Goal: Task Accomplishment & Management: Complete application form

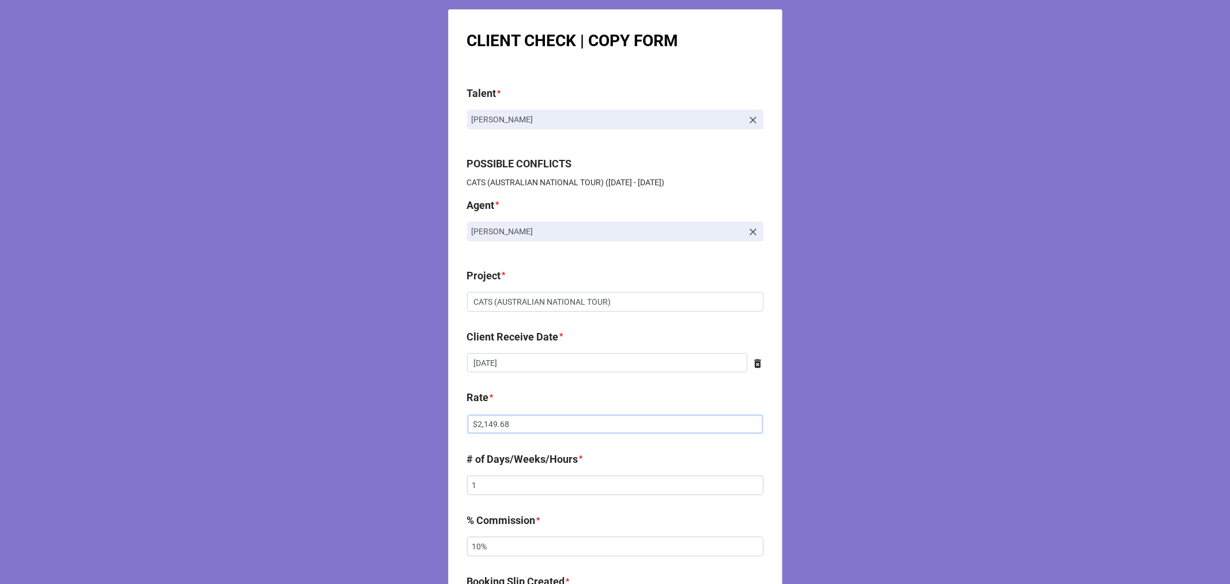
drag, startPoint x: 521, startPoint y: 414, endPoint x: 366, endPoint y: 403, distance: 155.0
click at [367, 404] on div "CLIENT CHECK | COPY FORM Talent * Gabriyel Thomas POSSIBLE CONFLICTS CATS (AUST…" at bounding box center [615, 589] width 1230 height 1178
paste input "1,942.59"
type input "$1,942.59"
click at [514, 365] on input "9/28/2025" at bounding box center [607, 363] width 280 height 20
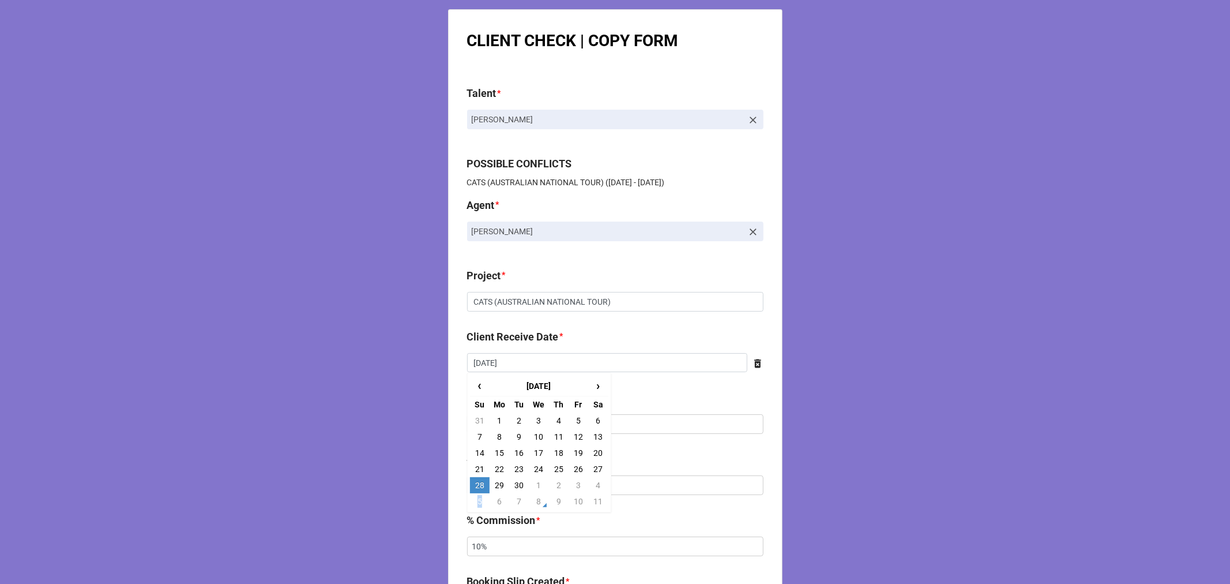
click at [476, 501] on td "5" at bounding box center [480, 501] width 20 height 16
type input "10/5/2025"
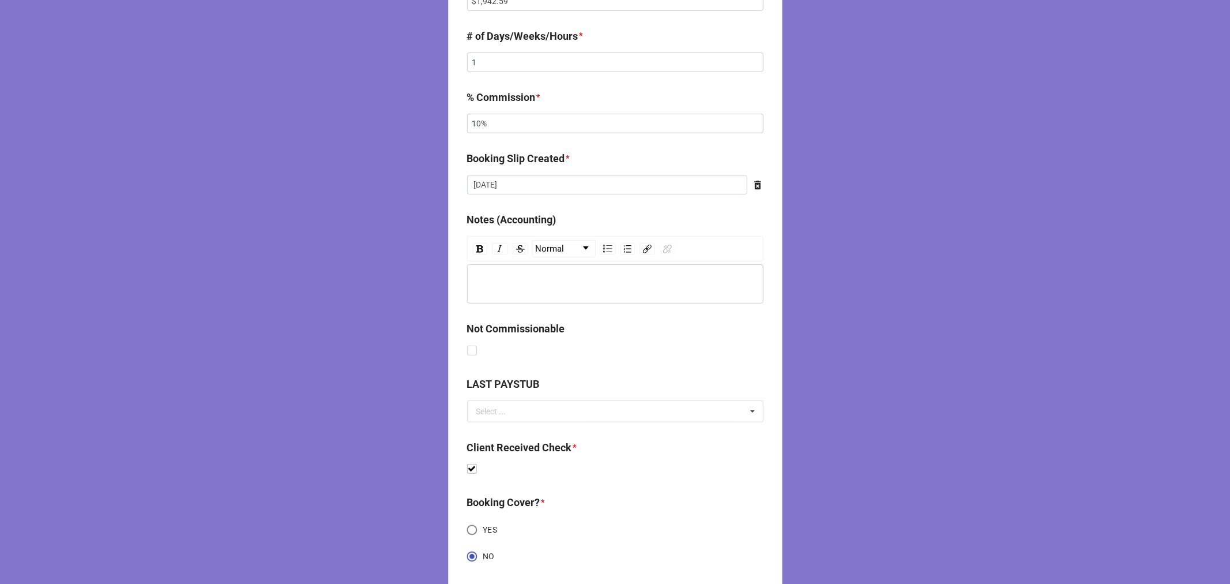
scroll to position [592, 0]
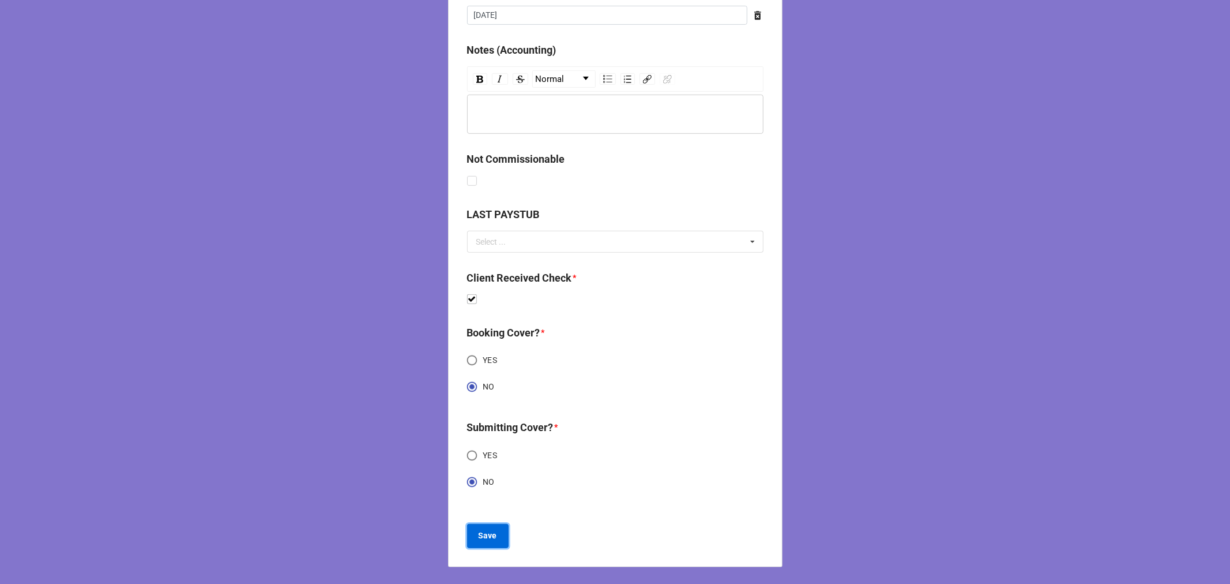
click at [474, 541] on button "Save" at bounding box center [488, 536] width 42 height 24
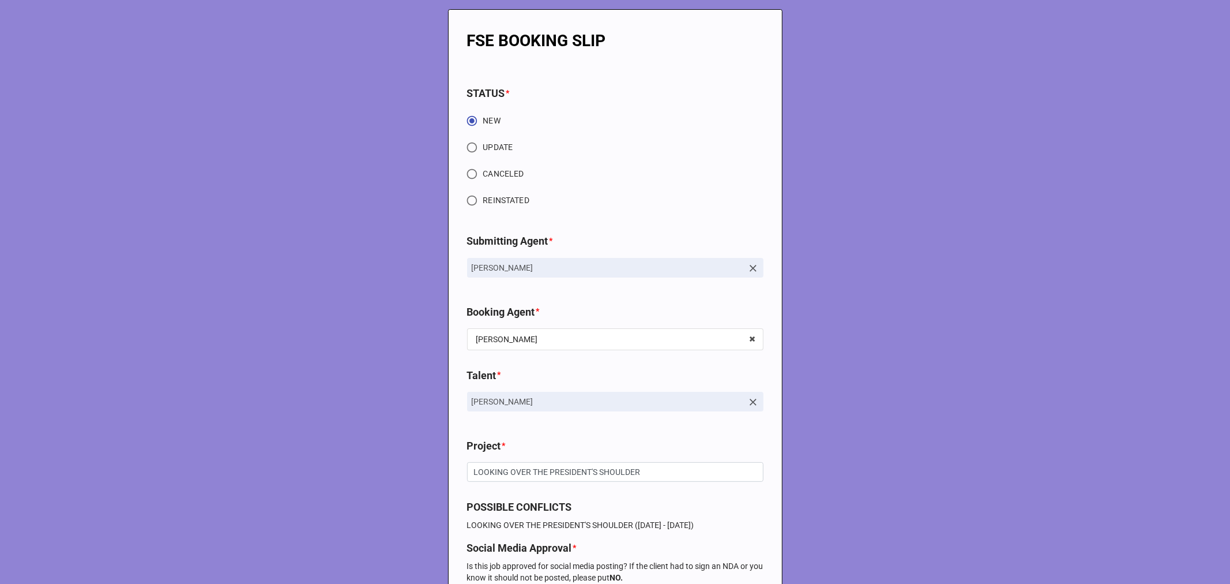
drag, startPoint x: 469, startPoint y: 148, endPoint x: 479, endPoint y: 152, distance: 10.9
click at [468, 147] on input "UPDATE" at bounding box center [472, 147] width 22 height 22
radio input "true"
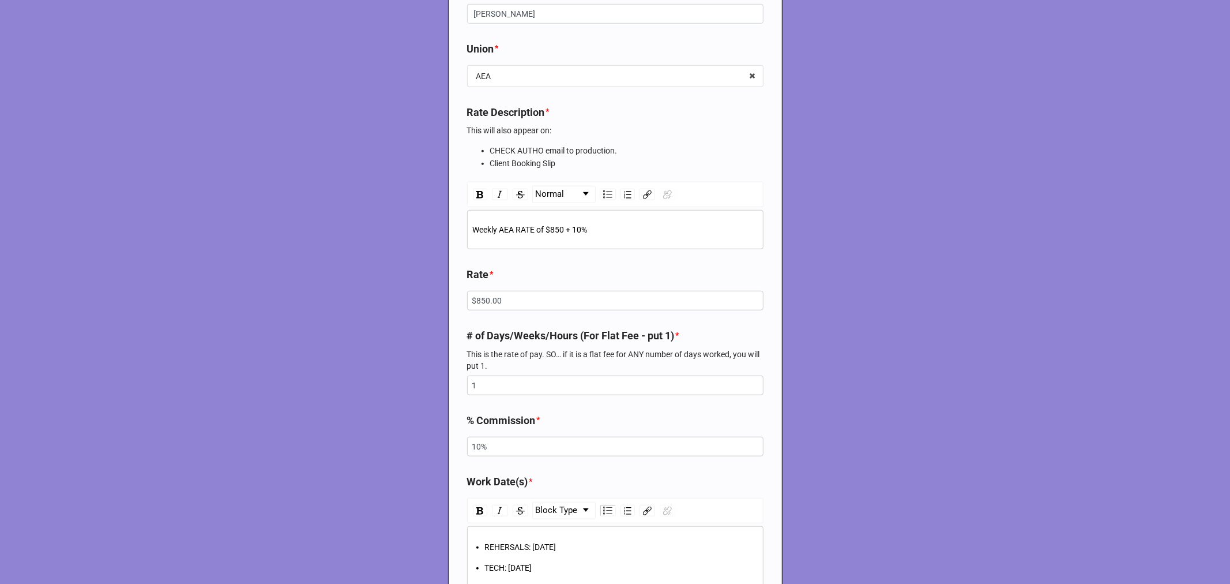
scroll to position [769, 0]
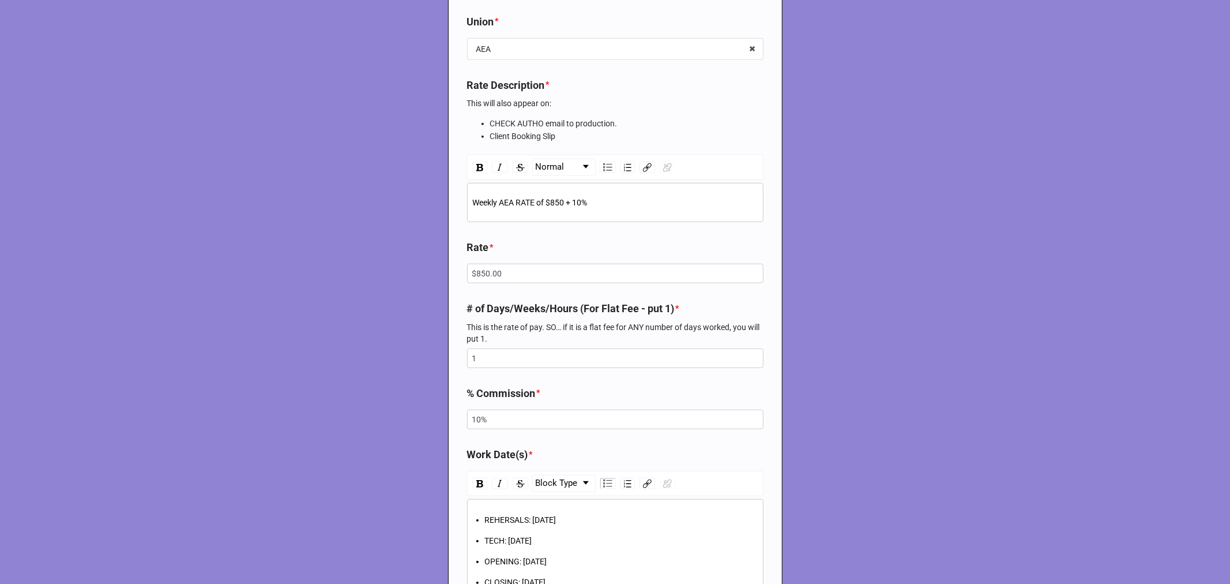
drag, startPoint x: 465, startPoint y: 201, endPoint x: 596, endPoint y: 211, distance: 131.3
click at [596, 213] on div "Weekly AEA RATE of $850 + 10%" at bounding box center [615, 202] width 296 height 39
drag, startPoint x: 598, startPoint y: 203, endPoint x: 466, endPoint y: 199, distance: 131.6
click at [467, 199] on div "Weekly AEA RATE of $850 + 10%" at bounding box center [615, 202] width 296 height 39
click at [473, 205] on span "Weekly AEA RATE of $850 + 10%" at bounding box center [530, 202] width 115 height 9
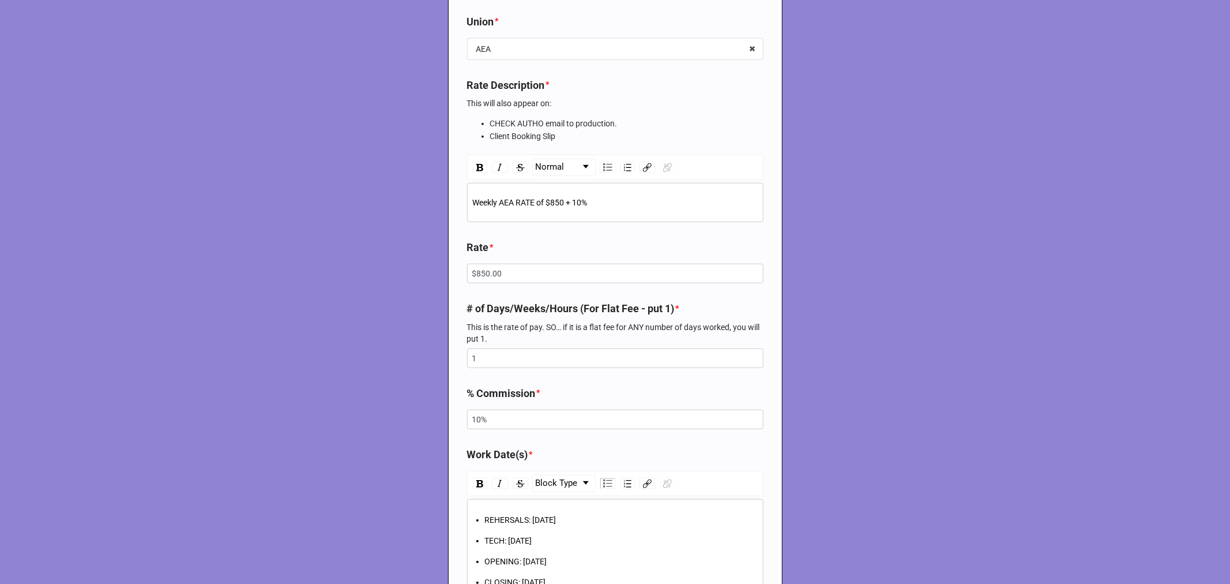
drag, startPoint x: 600, startPoint y: 168, endPoint x: 624, endPoint y: 183, distance: 27.5
click at [603, 168] on img "rdw-list-control" at bounding box center [607, 167] width 9 height 8
drag, startPoint x: 483, startPoint y: 201, endPoint x: 635, endPoint y: 204, distance: 152.3
click at [635, 204] on div "Weekly AEA RATE of $850 + 10%" at bounding box center [621, 202] width 273 height 13
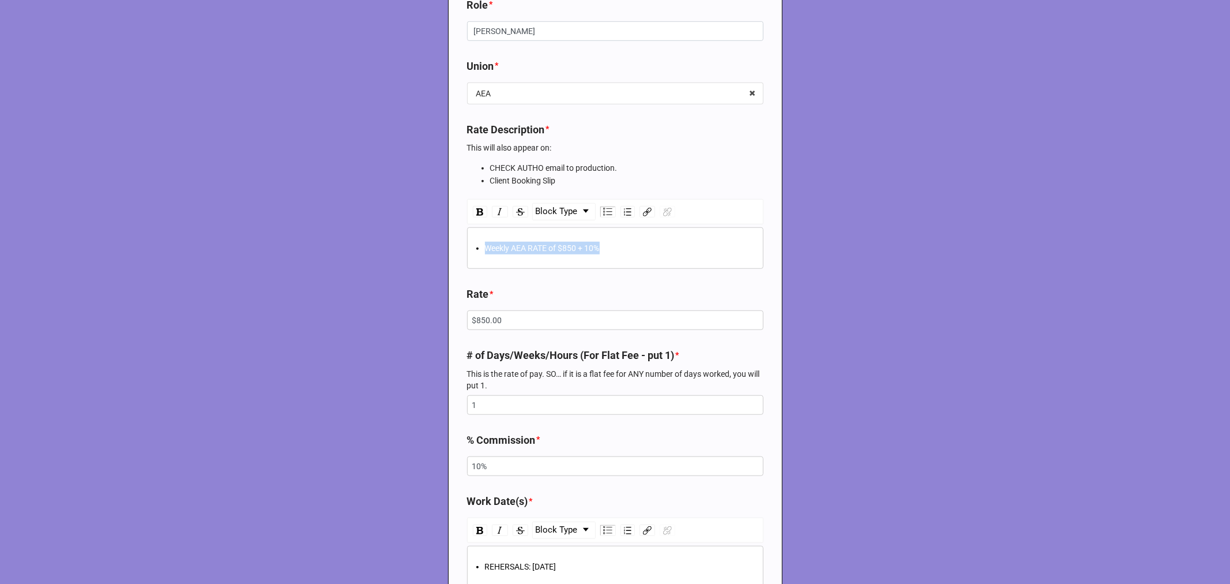
scroll to position [834, 0]
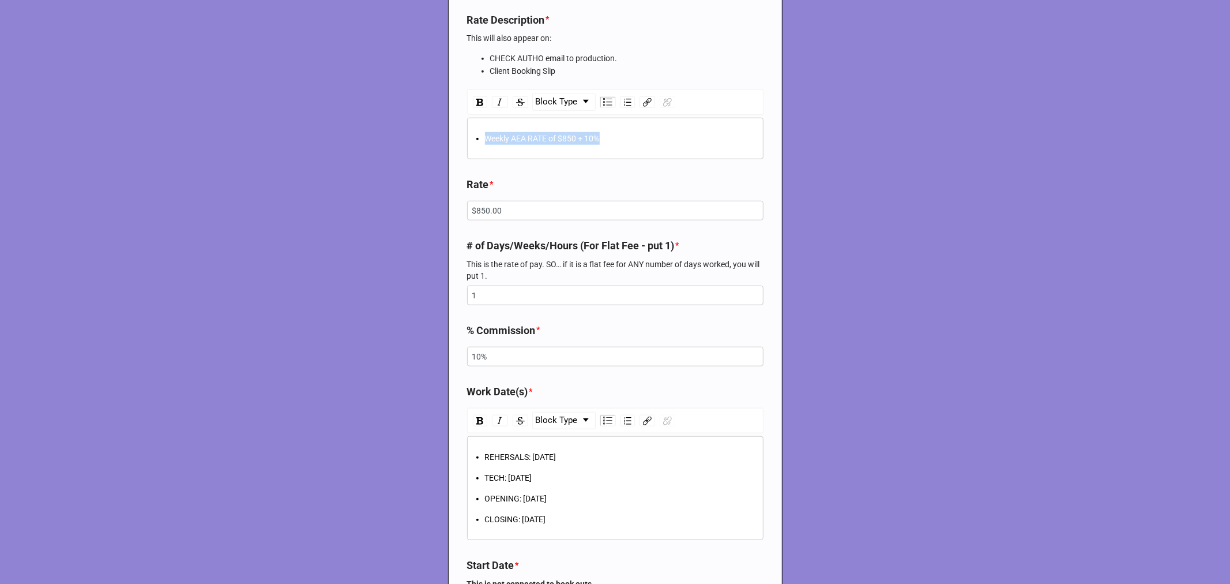
click at [612, 134] on div "Weekly AEA RATE of $850 + 10%" at bounding box center [621, 138] width 273 height 13
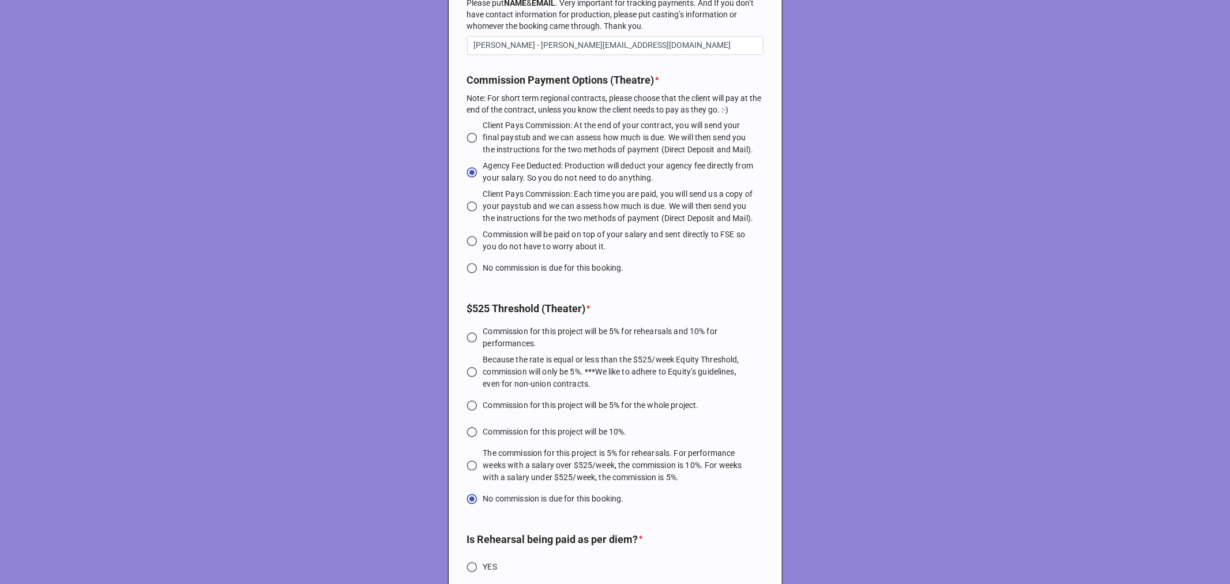
scroll to position [2372, 0]
drag, startPoint x: 481, startPoint y: 260, endPoint x: 719, endPoint y: 268, distance: 238.4
click at [736, 252] on span "Commission will be paid on top of your salary and sent directly to FSE so you d…" at bounding box center [618, 240] width 271 height 24
click at [465, 251] on input "Commission will be paid on top of your salary and sent directly to FSE so you d…" at bounding box center [472, 240] width 22 height 22
radio input "true"
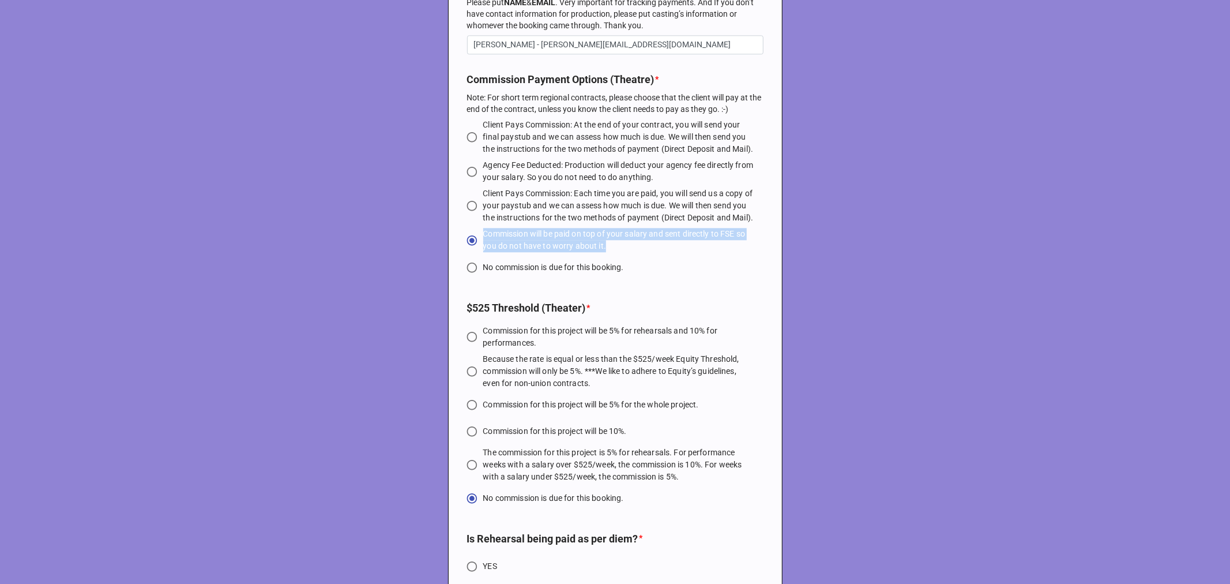
click at [703, 382] on span "Because the rate is equal or less than the $525/week Equity Threshold, commissi…" at bounding box center [618, 371] width 271 height 36
click at [483, 382] on input "Because the rate is equal or less than the $525/week Equity Threshold, commissi…" at bounding box center [472, 371] width 22 height 22
radio input "true"
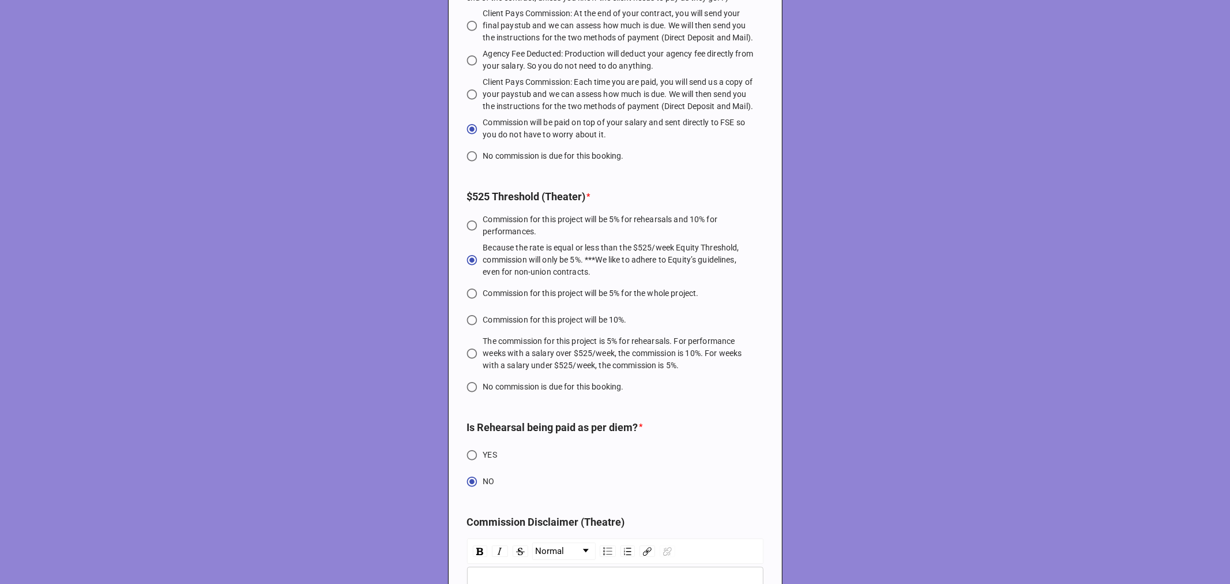
scroll to position [2500, 0]
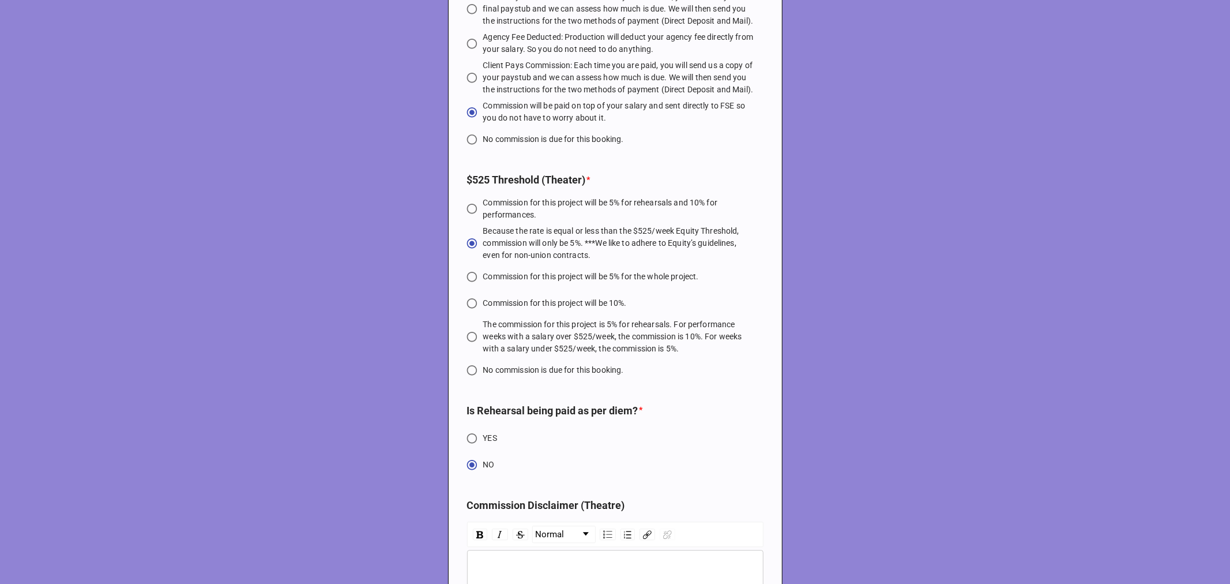
click at [471, 381] on input "No commission is due for this booking." at bounding box center [472, 370] width 22 height 22
radio input "true"
click at [465, 314] on input "Commission for this project will be 10%." at bounding box center [472, 303] width 22 height 22
radio input "true"
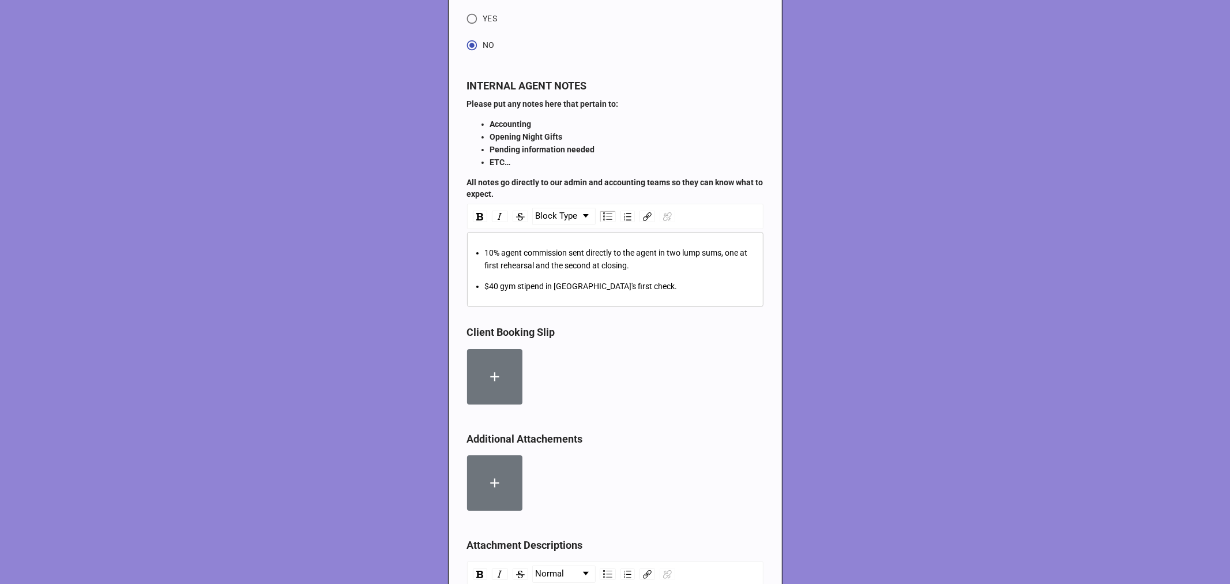
scroll to position [3590, 0]
drag, startPoint x: 625, startPoint y: 312, endPoint x: 459, endPoint y: 274, distance: 171.0
click at [594, 269] on span "10% agent commission sent directly to the agent in two lump sums, one at first …" at bounding box center [617, 258] width 265 height 22
drag, startPoint x: 480, startPoint y: 310, endPoint x: 637, endPoint y: 311, distance: 156.9
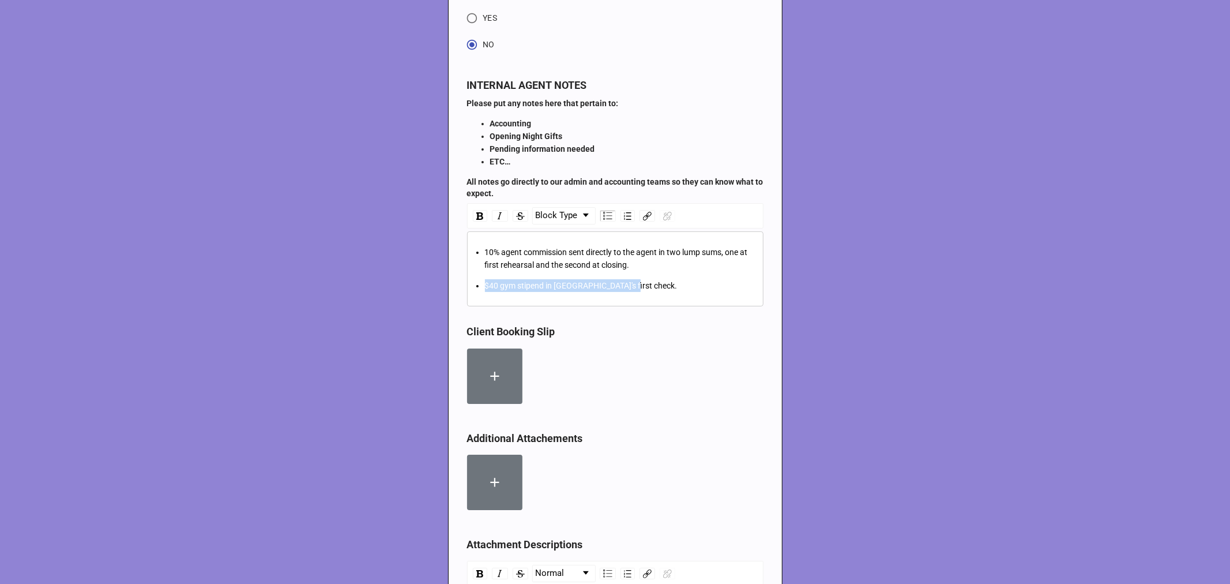
click at [637, 292] on ul "10% agent commission sent directly to the agent in two lump sums, one at first …" at bounding box center [616, 269] width 286 height 46
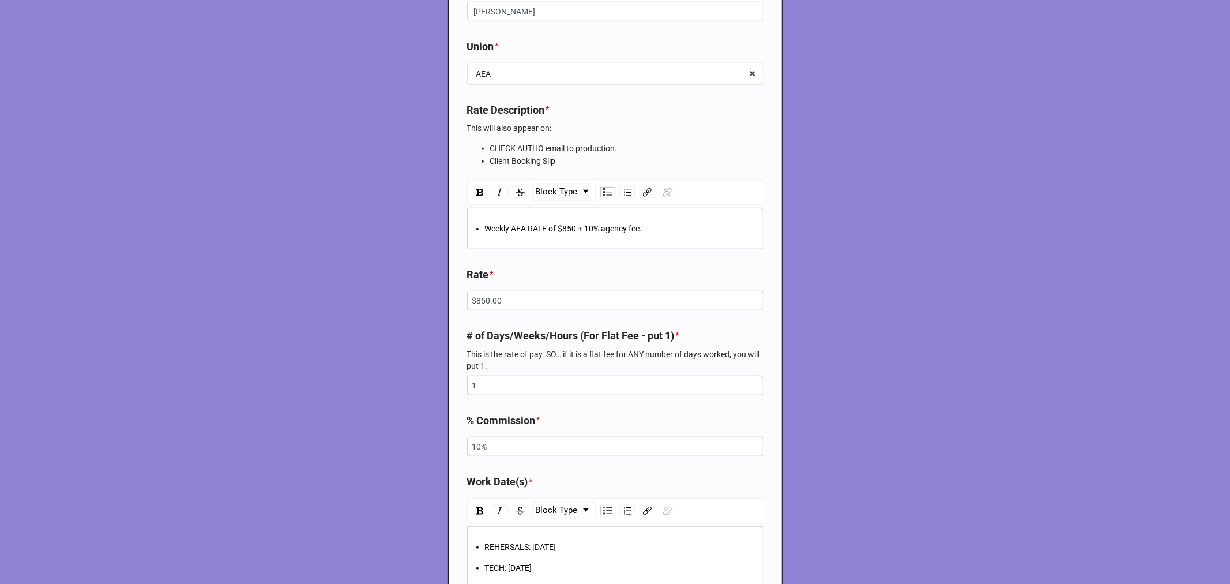
scroll to position [706, 0]
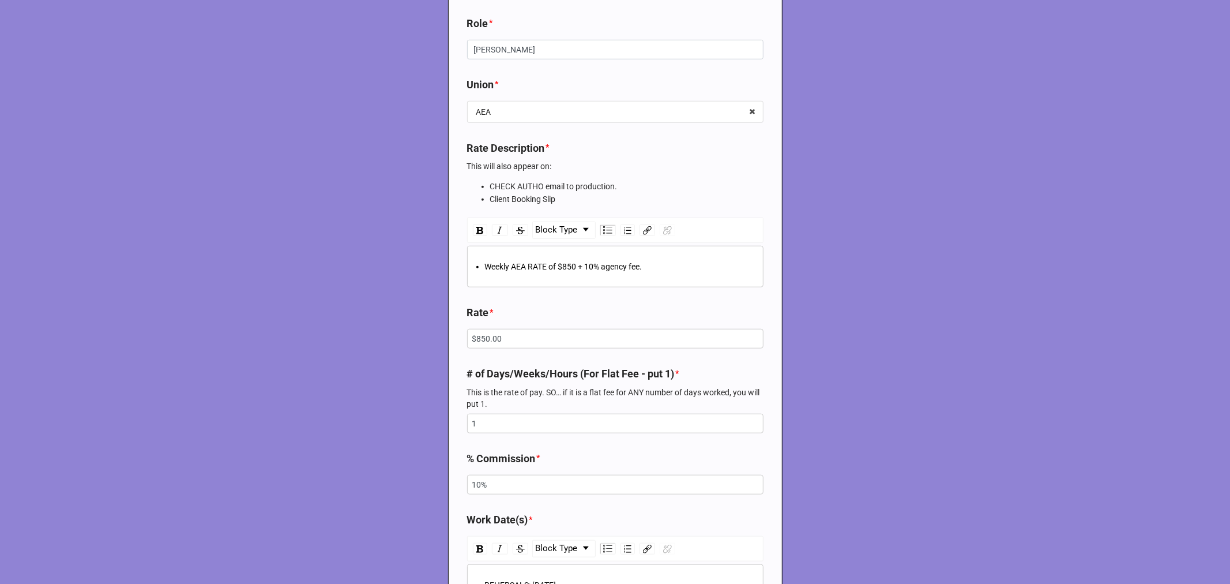
click at [662, 268] on div "Weekly AEA RATE of $850 + 10% agency fee." at bounding box center [621, 266] width 273 height 13
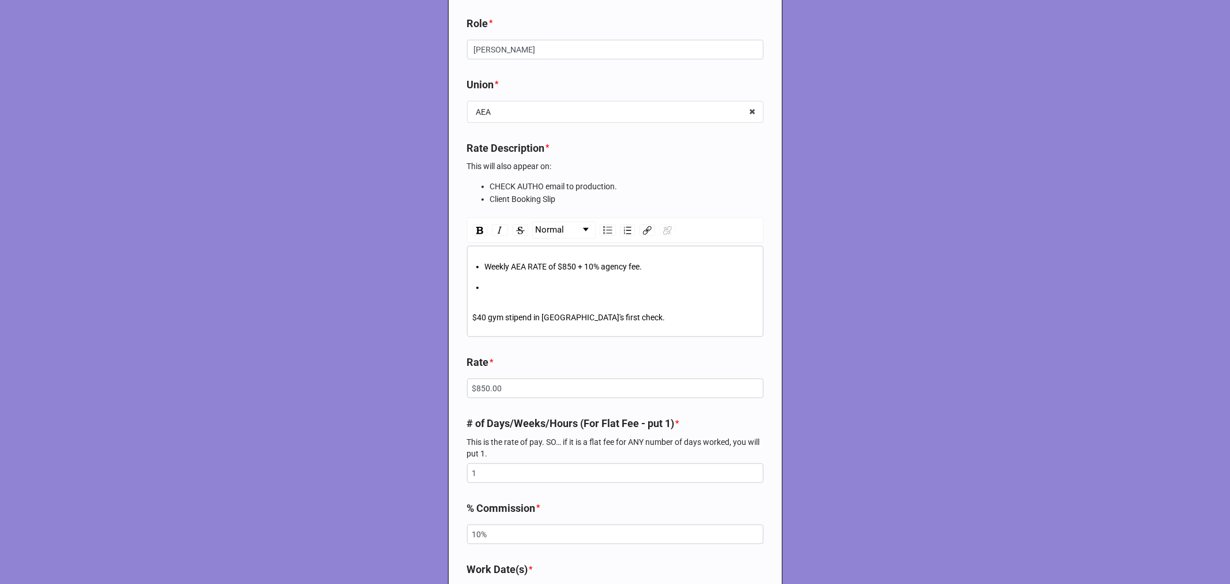
click at [498, 284] on div "rdw-editor" at bounding box center [621, 287] width 273 height 13
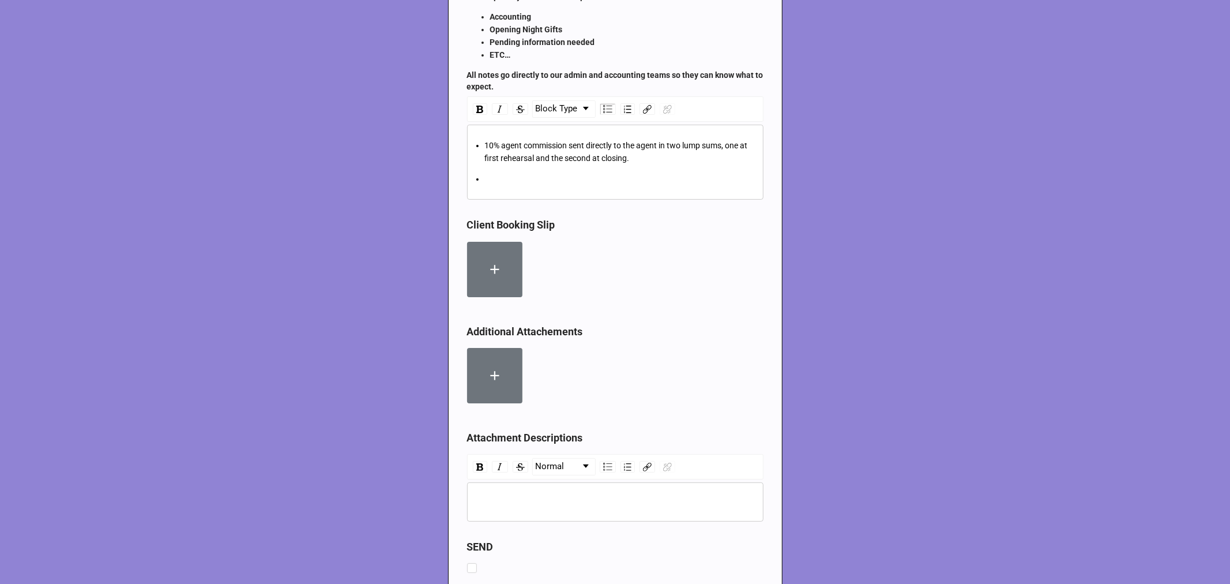
scroll to position [3718, 0]
click at [504, 185] on ul "10% agent commission sent directly to the agent in two lump sums, one at first …" at bounding box center [616, 161] width 286 height 46
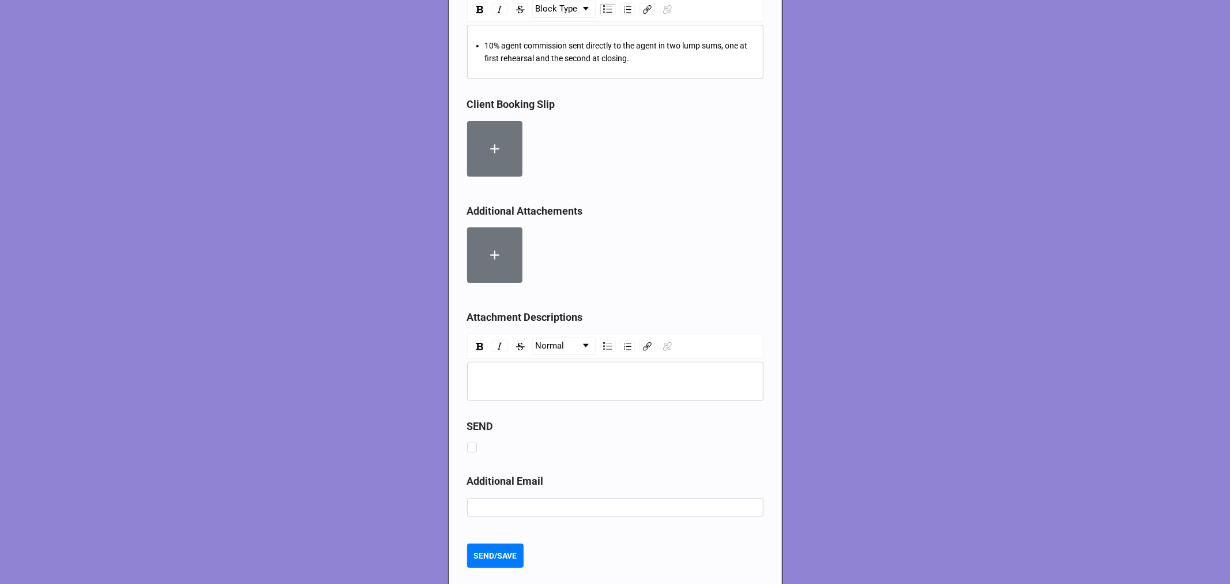
scroll to position [3863, 0]
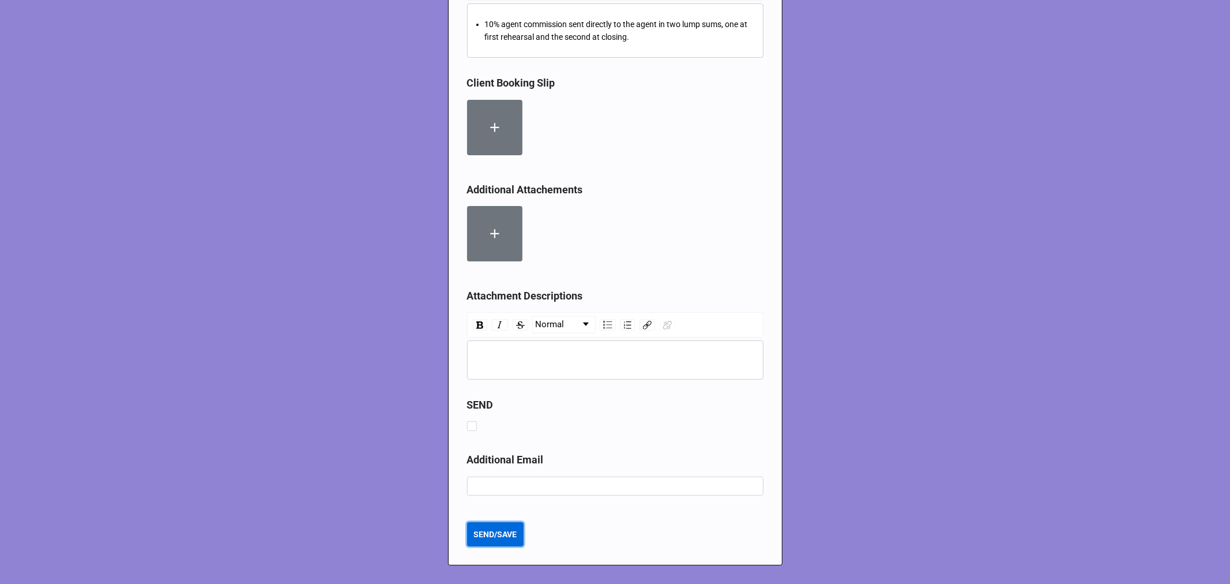
click at [502, 534] on b "SEND/SAVE" at bounding box center [495, 534] width 43 height 12
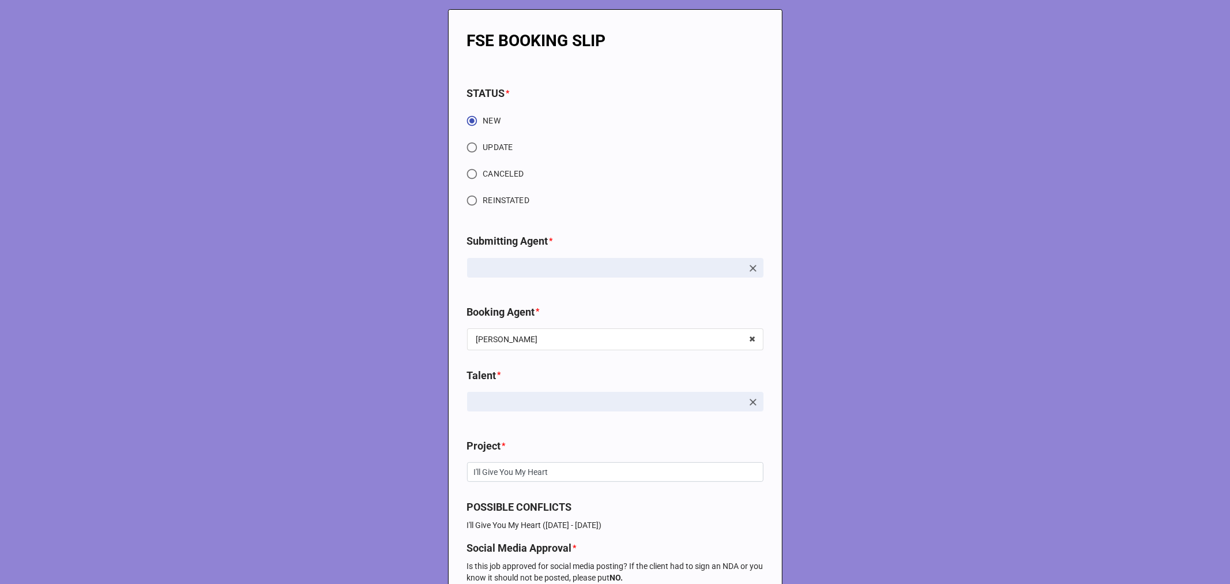
click at [469, 142] on input "UPDATE" at bounding box center [472, 147] width 22 height 22
radio input "true"
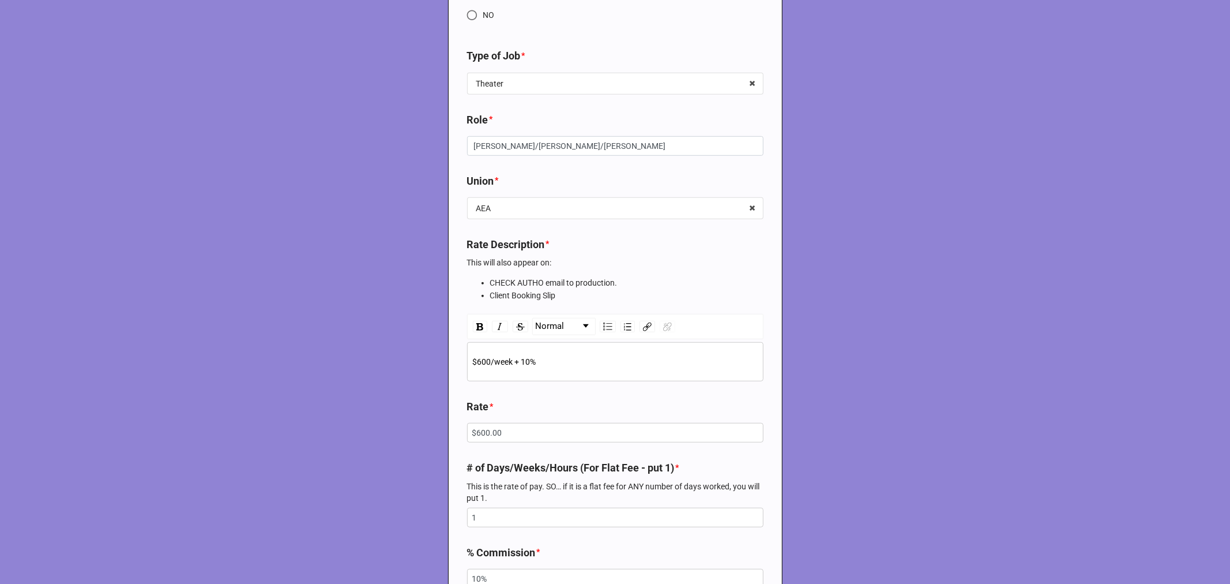
scroll to position [641, 0]
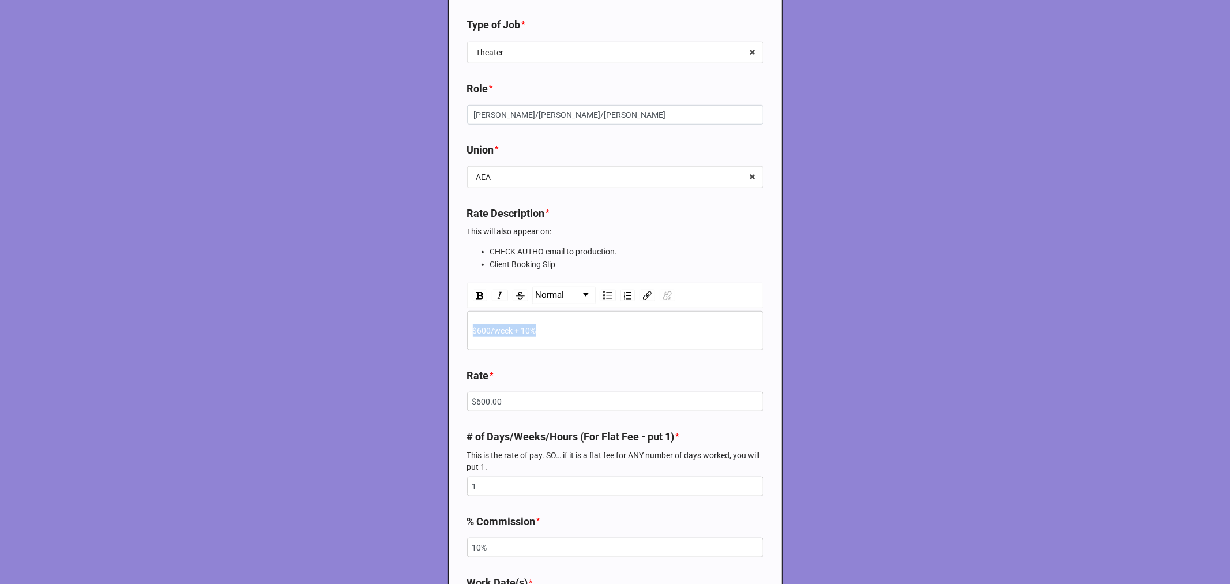
drag, startPoint x: 557, startPoint y: 331, endPoint x: 411, endPoint y: 328, distance: 145.4
click at [603, 293] on img "rdw-list-control" at bounding box center [607, 295] width 9 height 8
click at [568, 335] on div "$600/week + 10%" at bounding box center [621, 330] width 273 height 13
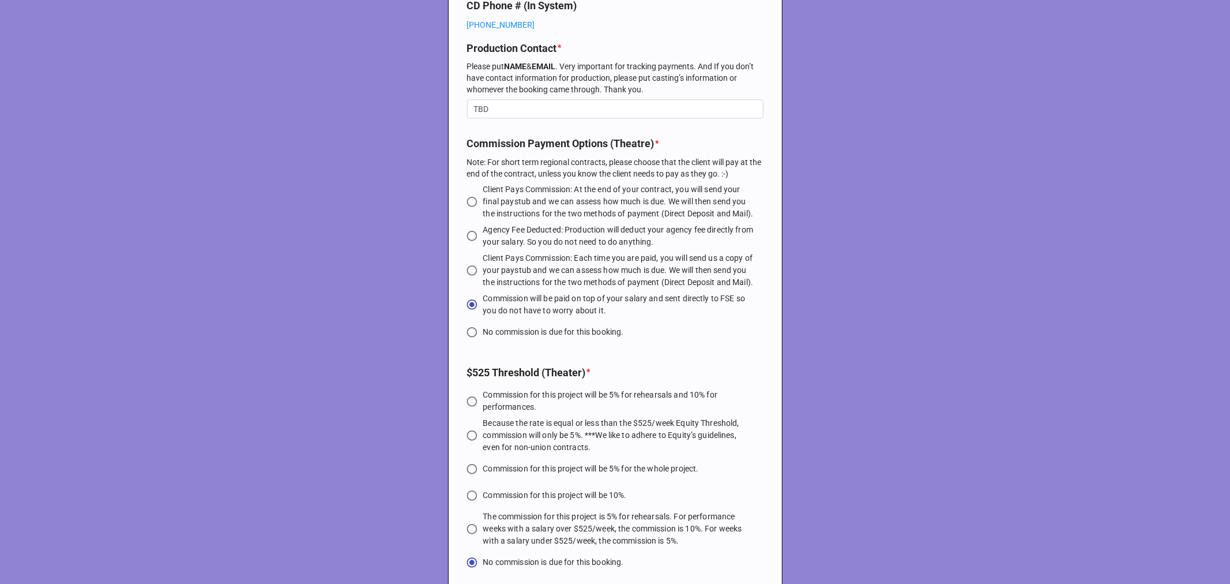
scroll to position [2244, 0]
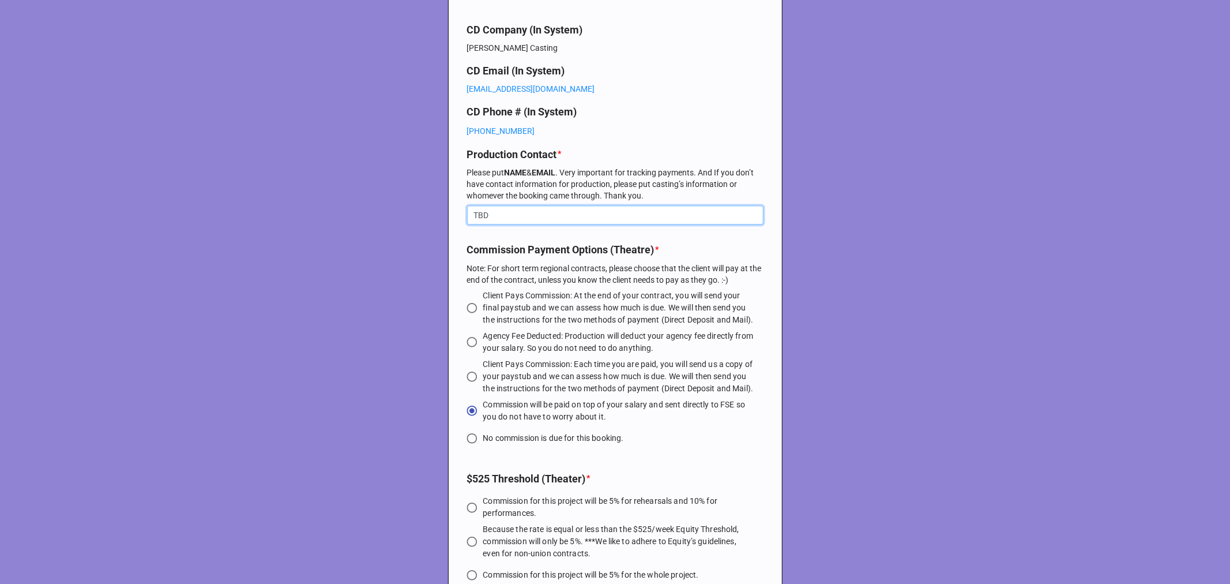
drag, startPoint x: 500, startPoint y: 217, endPoint x: 423, endPoint y: 216, distance: 76.7
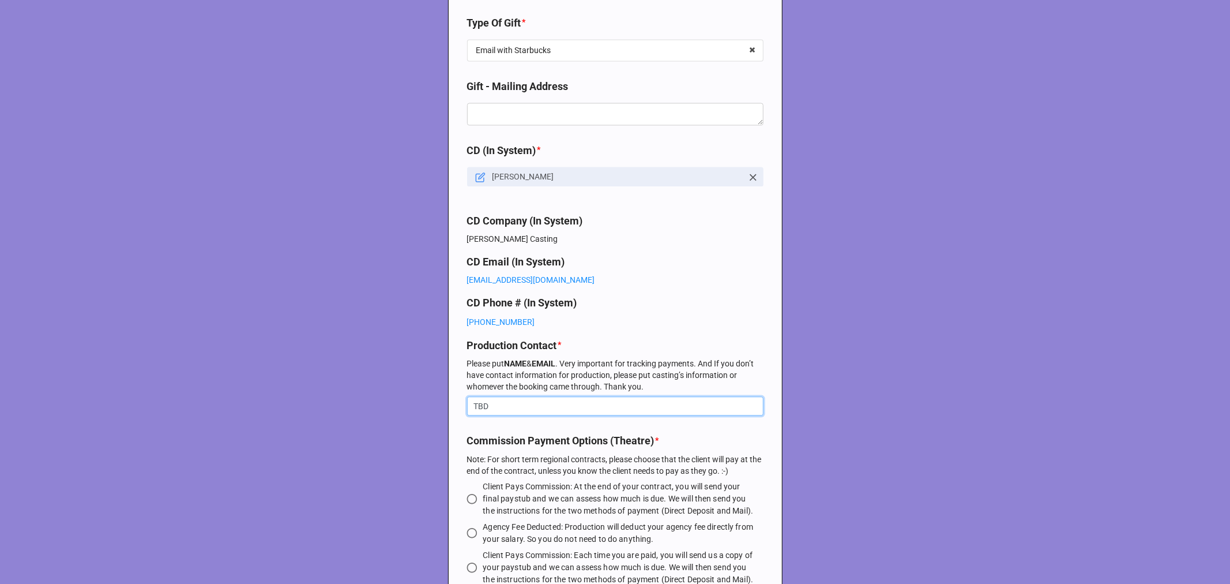
scroll to position [2052, 0]
drag, startPoint x: 566, startPoint y: 235, endPoint x: 446, endPoint y: 241, distance: 120.7
click at [448, 241] on div "FSE BOOKING SLIP STATUS * NEW UPDATE CANCELED REINSTATED Submitting Agent * Rac…" at bounding box center [615, 137] width 335 height 4359
copy p "Michael Donovan Casting"
drag, startPoint x: 504, startPoint y: 405, endPoint x: 423, endPoint y: 410, distance: 80.3
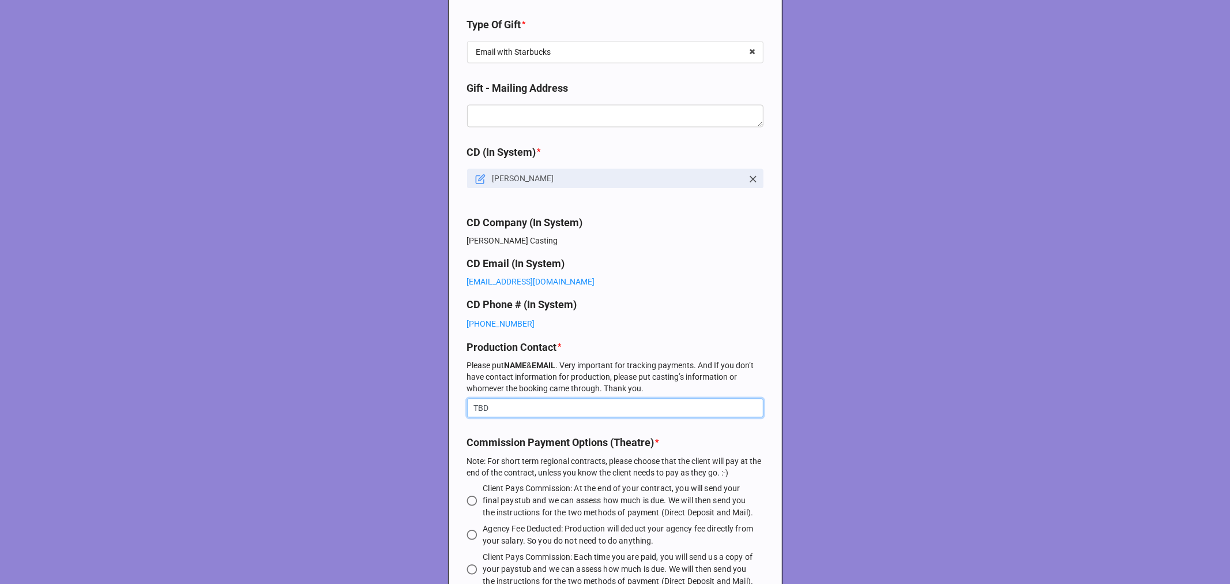
click at [431, 407] on div "FSE BOOKING SLIP STATUS * NEW UPDATE CANCELED REINSTATED Submitting Agent * Rac…" at bounding box center [615, 141] width 1230 height 4387
paste input "Michael Donovan Casting"
drag, startPoint x: 590, startPoint y: 281, endPoint x: 439, endPoint y: 281, distance: 151.1
click at [439, 281] on div "FSE BOOKING SLIP STATUS * NEW UPDATE CANCELED REINSTATED Submitting Agent * Rac…" at bounding box center [615, 141] width 1230 height 4387
copy link "md@michaeldonovancasting.com"
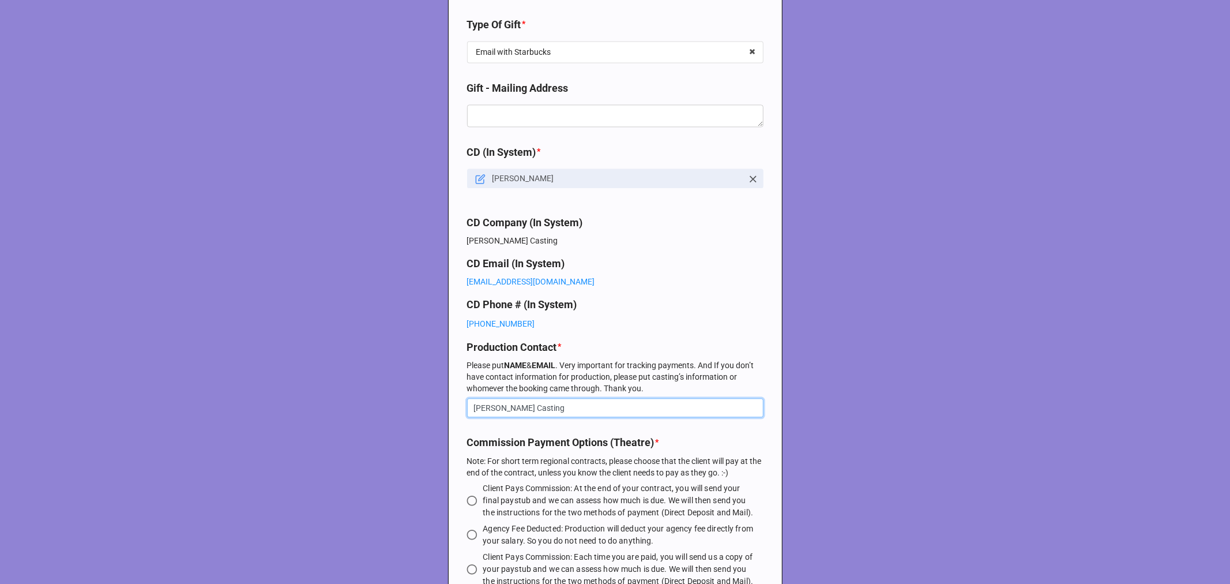
click at [600, 407] on input "Michael Donovan Casting" at bounding box center [615, 408] width 296 height 20
paste input "md@michaeldonovancasting.com"
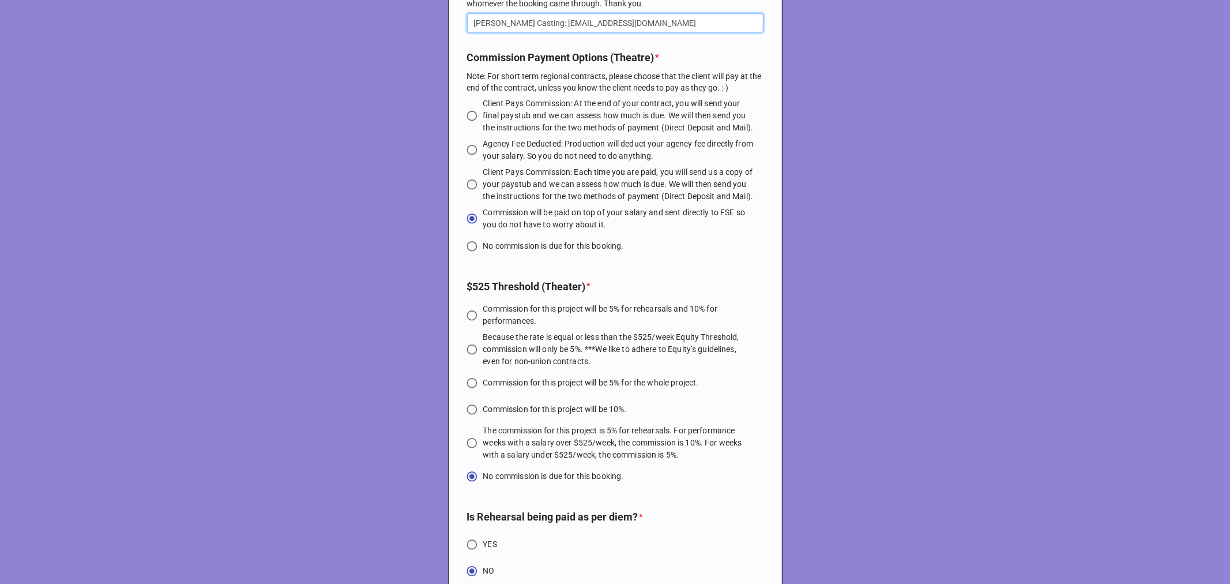
scroll to position [2500, 0]
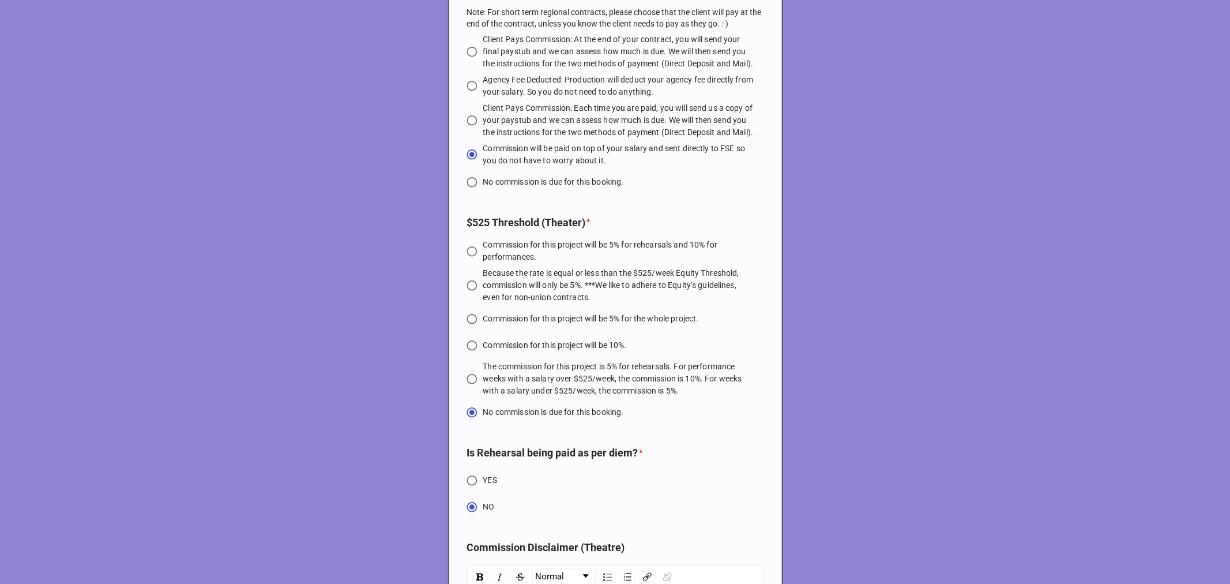
type input "Michael Donovan Casting: md@michaeldonovancasting.com"
click at [468, 356] on input "Commission for this project will be 10%." at bounding box center [472, 345] width 22 height 22
radio input "true"
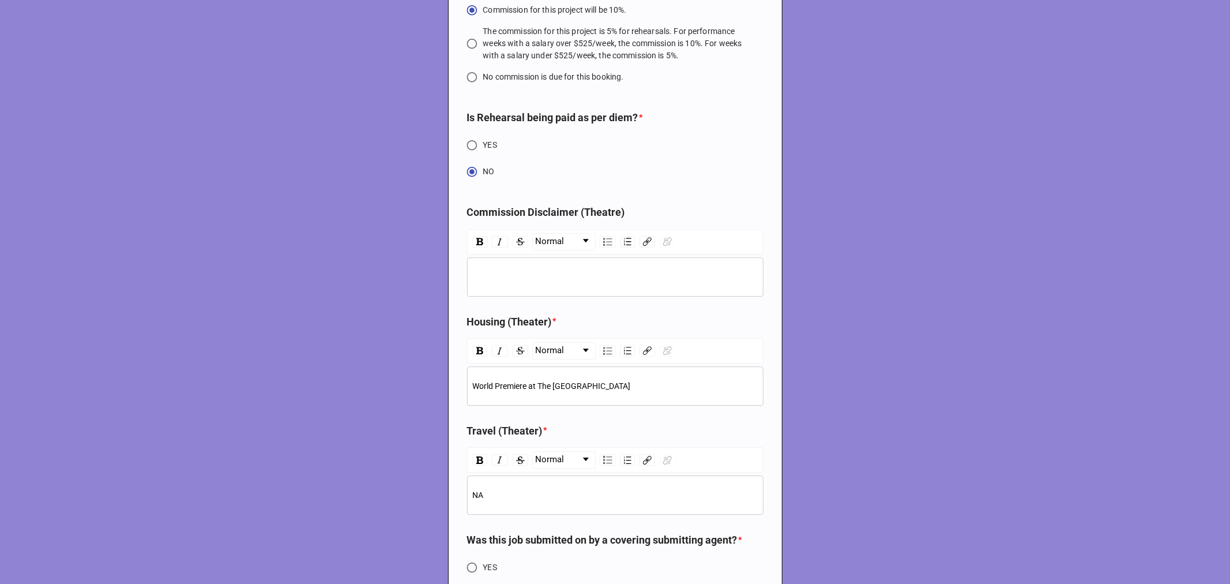
scroll to position [3013, 0]
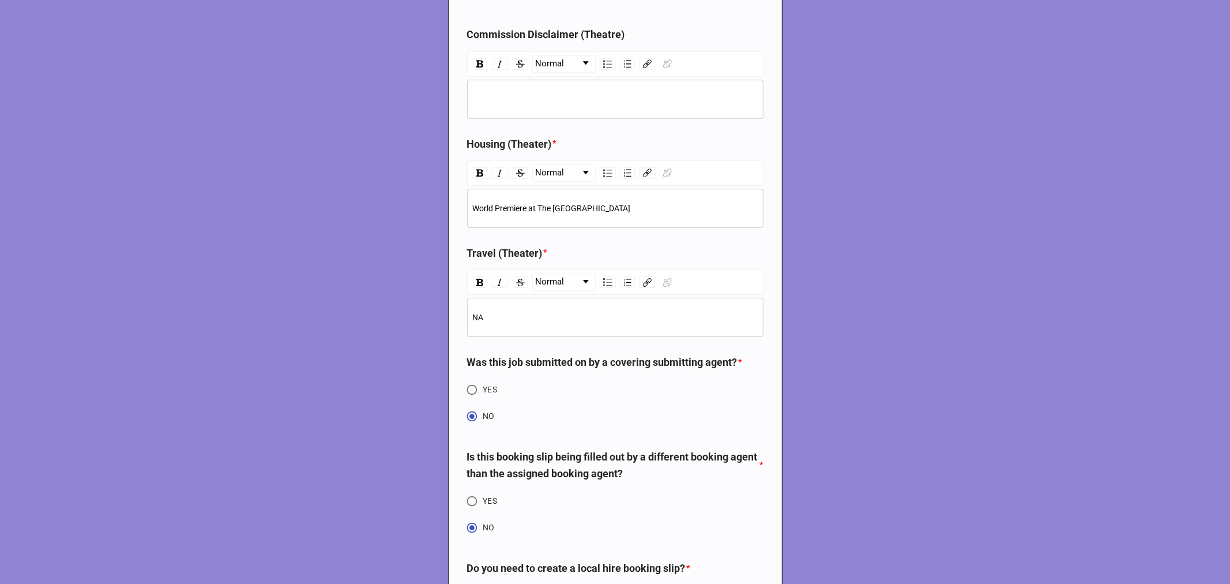
click at [467, 228] on div "World Premiere at The Colony Theatre" at bounding box center [615, 208] width 296 height 39
click at [600, 179] on div "rdw-list-control" at bounding box center [608, 173] width 16 height 12
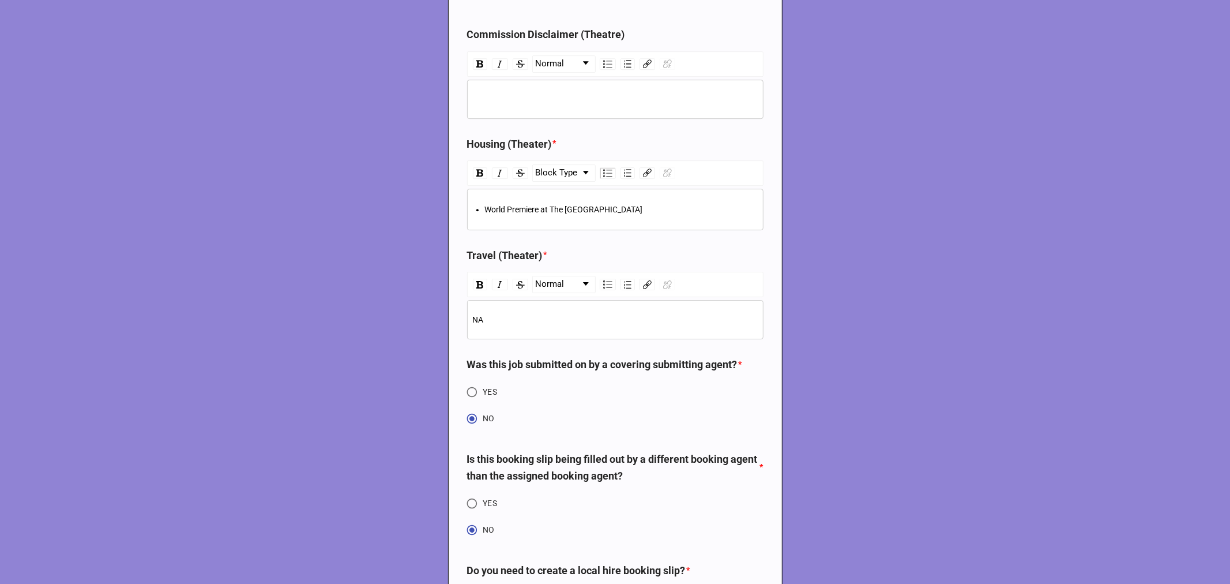
scroll to position [3014, 0]
drag, startPoint x: 467, startPoint y: 343, endPoint x: 550, endPoint y: 320, distance: 85.8
click at [468, 338] on div "NA" at bounding box center [615, 318] width 296 height 39
click at [603, 287] on img "rdw-list-control" at bounding box center [607, 283] width 9 height 8
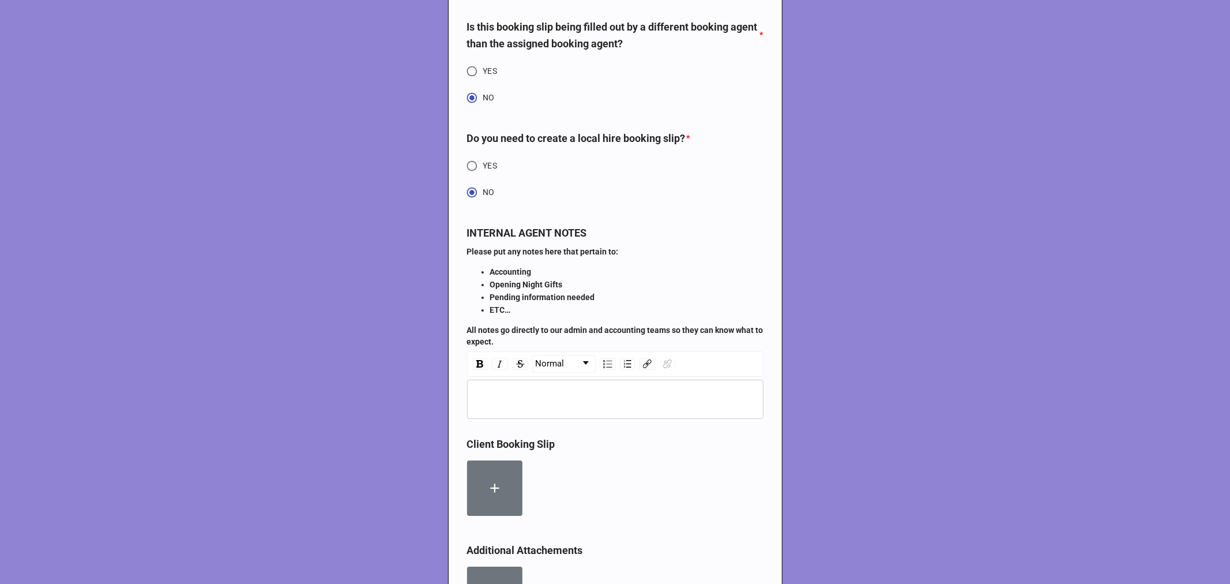
scroll to position [3832, 0]
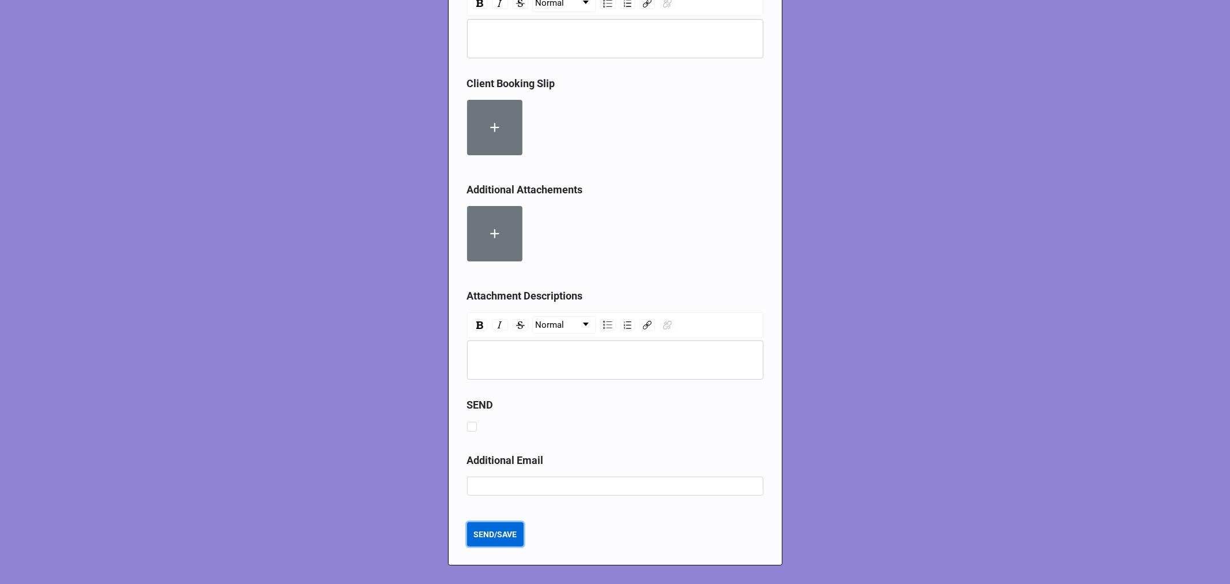
click at [494, 532] on b "SEND/SAVE" at bounding box center [495, 534] width 43 height 12
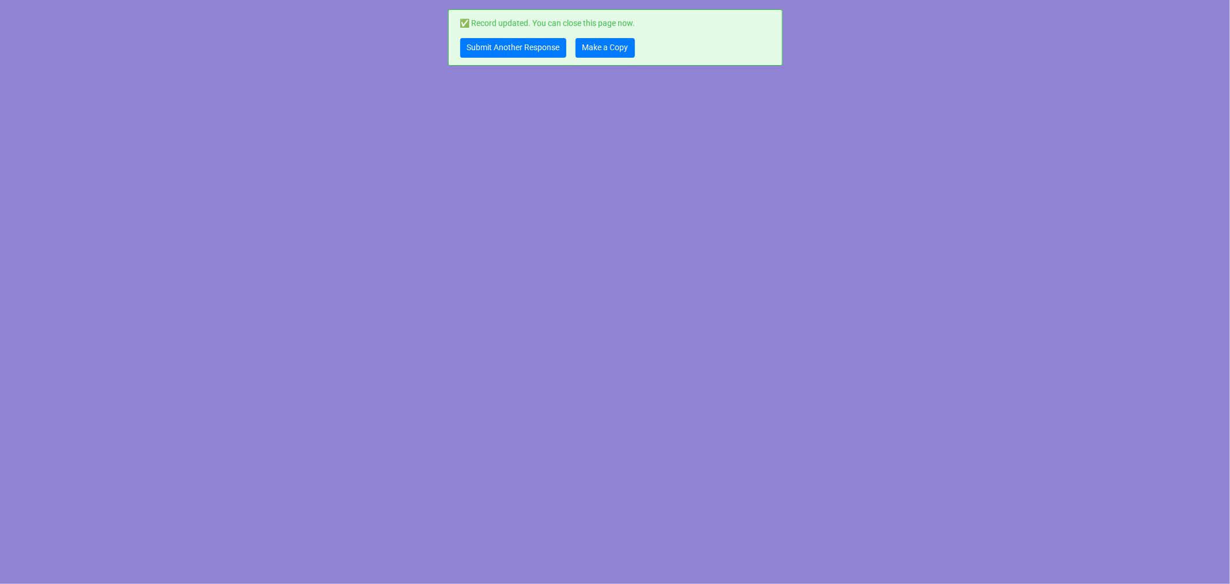
scroll to position [0, 0]
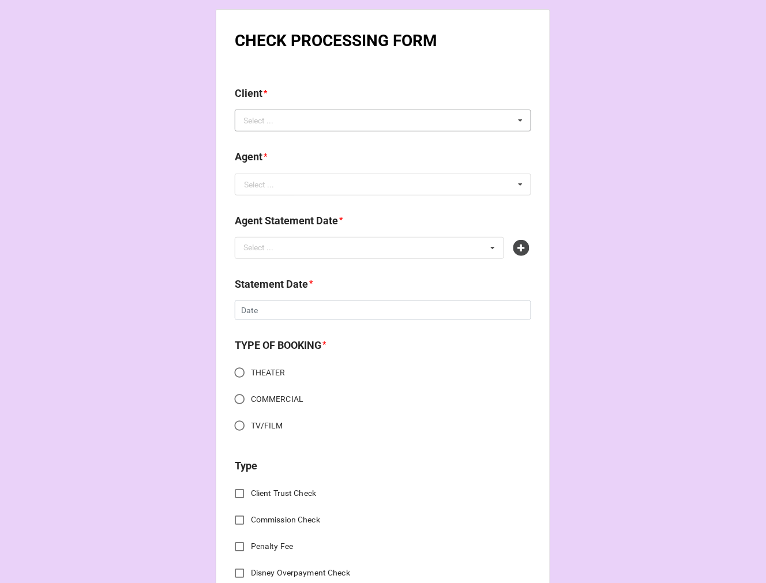
click at [309, 122] on div "Select ... No results found." at bounding box center [383, 121] width 296 height 22
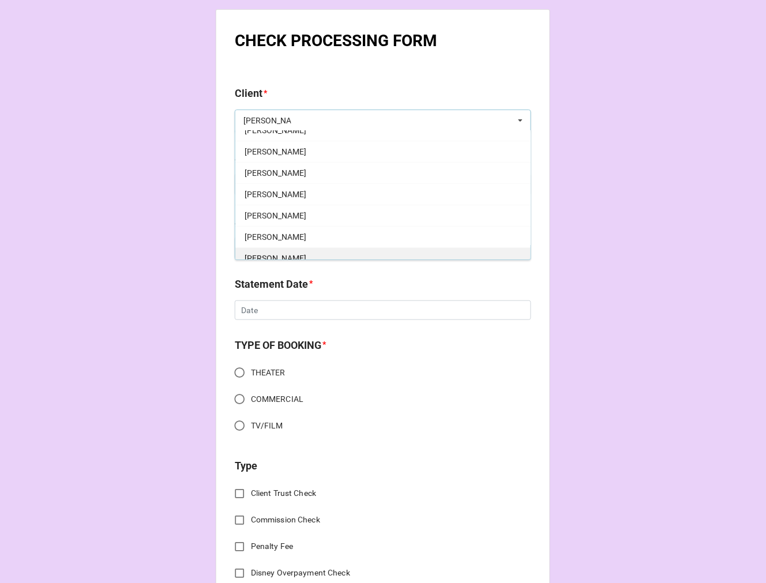
scroll to position [64, 0]
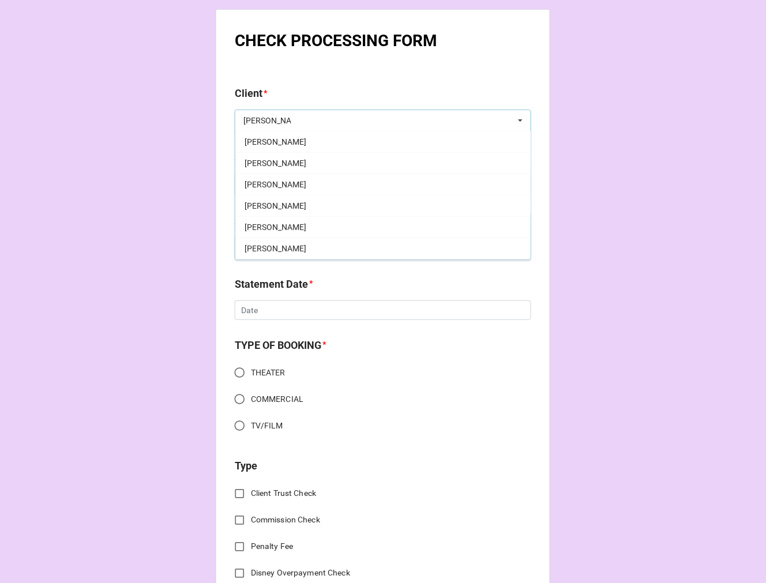
type input "jessica"
click at [312, 205] on div "Jessica Pierini" at bounding box center [382, 205] width 295 height 21
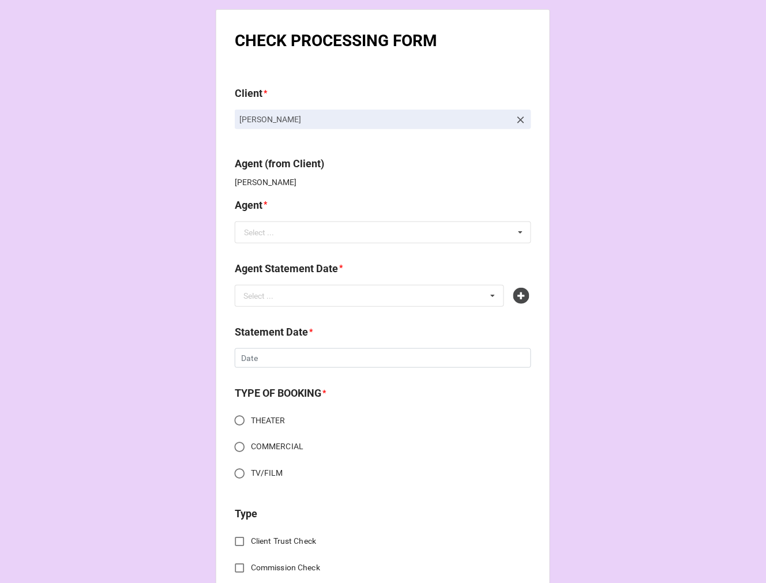
click at [330, 243] on div "Agent * Select ... Jodi Dori Jen/Jodi (40/30) Jen/Jodi (38/32) Rachel (60%) Rac…" at bounding box center [383, 224] width 296 height 54
click at [336, 239] on input "text" at bounding box center [383, 232] width 295 height 21
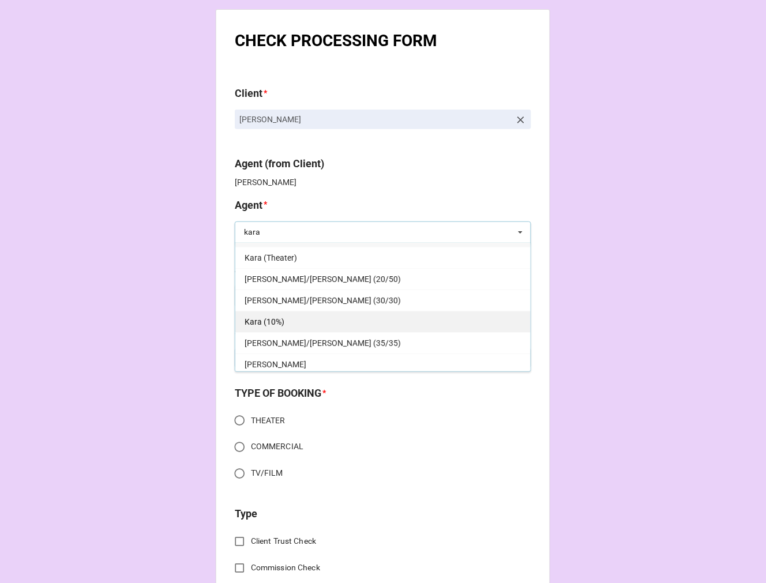
scroll to position [21, 0]
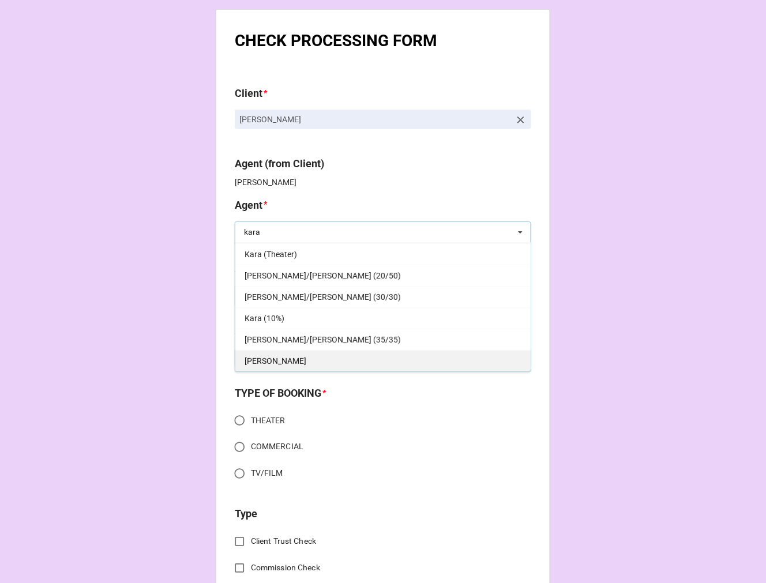
type input "kara"
click at [283, 362] on div "[PERSON_NAME]" at bounding box center [382, 360] width 295 height 21
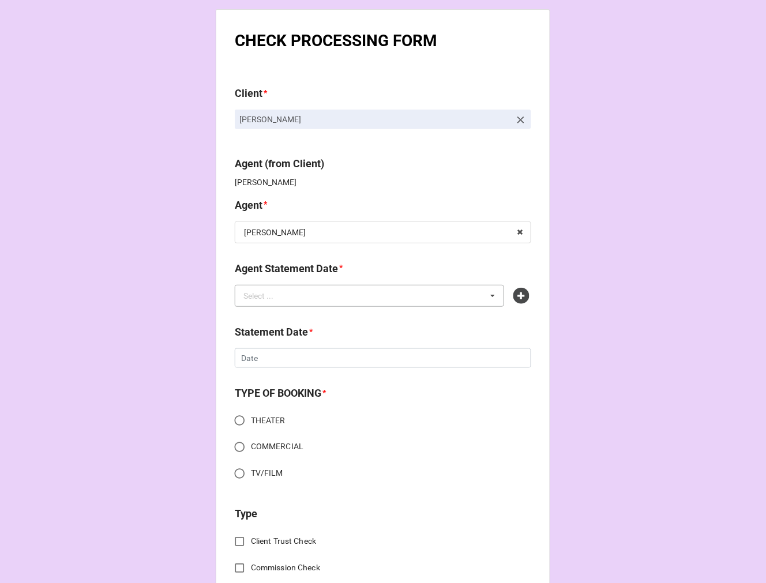
click at [272, 293] on div "Select ..." at bounding box center [266, 295] width 50 height 13
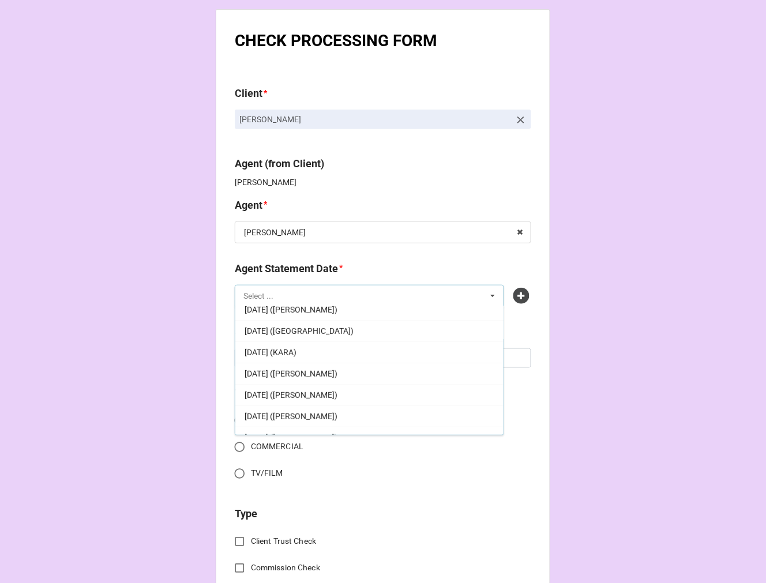
scroll to position [128, 0]
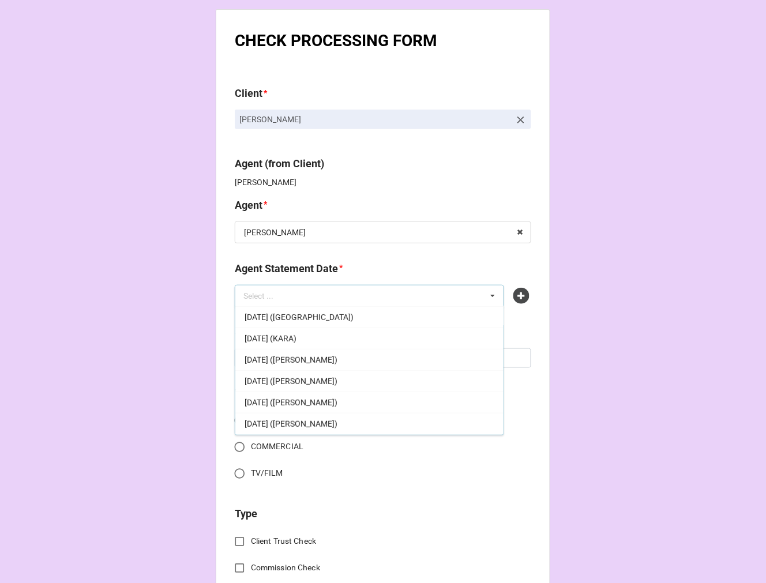
click at [296, 339] on span "OCTOBER 17, 2025 (KARA)" at bounding box center [271, 338] width 52 height 9
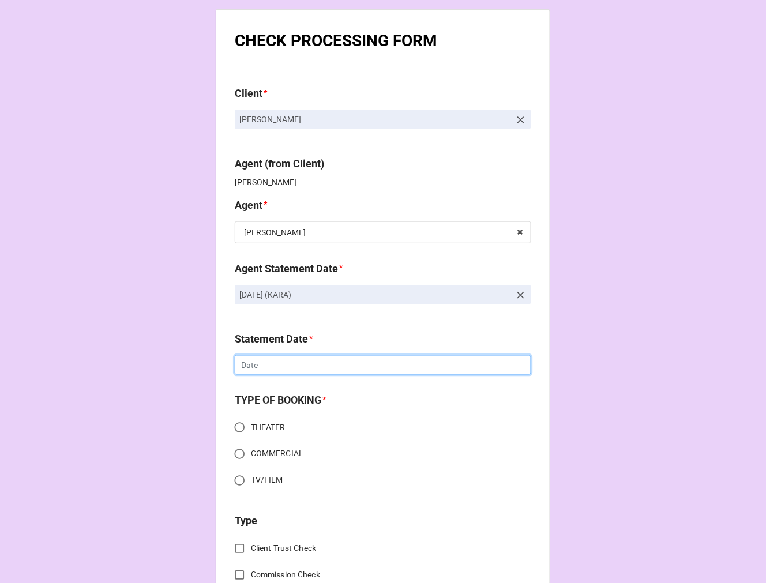
click at [284, 367] on input "text" at bounding box center [383, 365] width 296 height 20
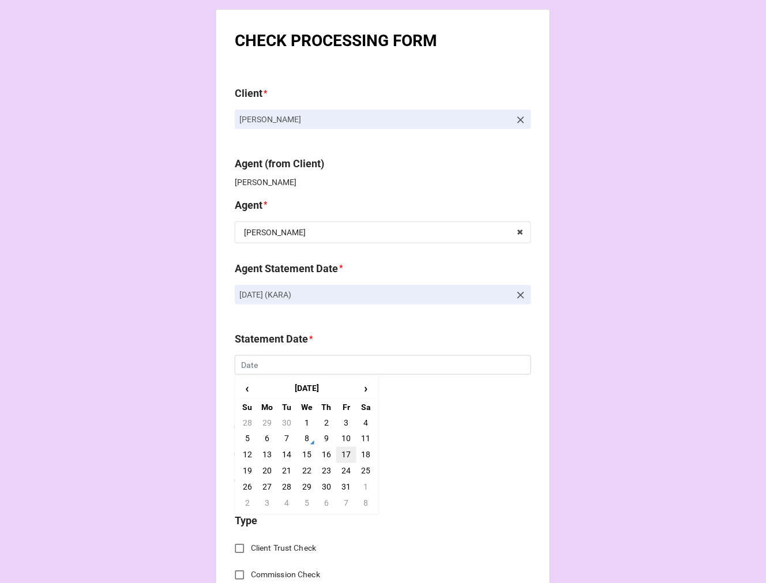
click at [343, 454] on td "17" at bounding box center [346, 455] width 20 height 16
type input "10/17/2025"
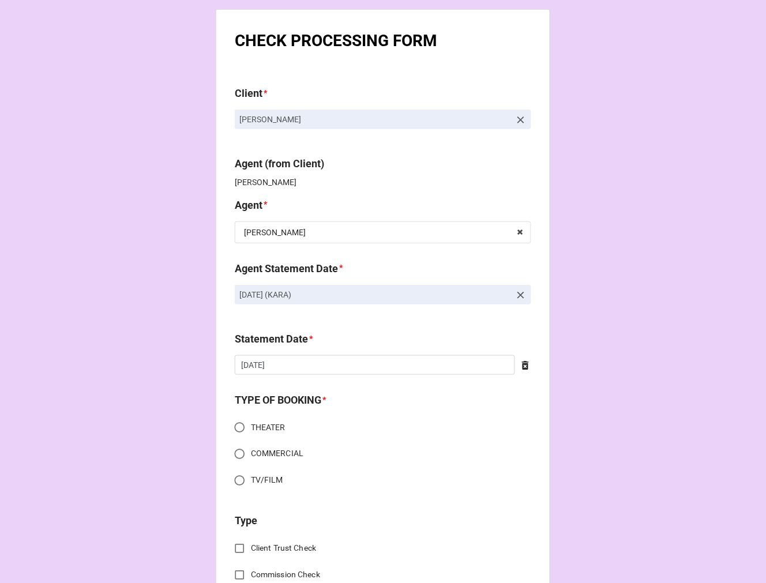
click at [234, 430] on input "THEATER" at bounding box center [239, 427] width 22 height 22
radio input "true"
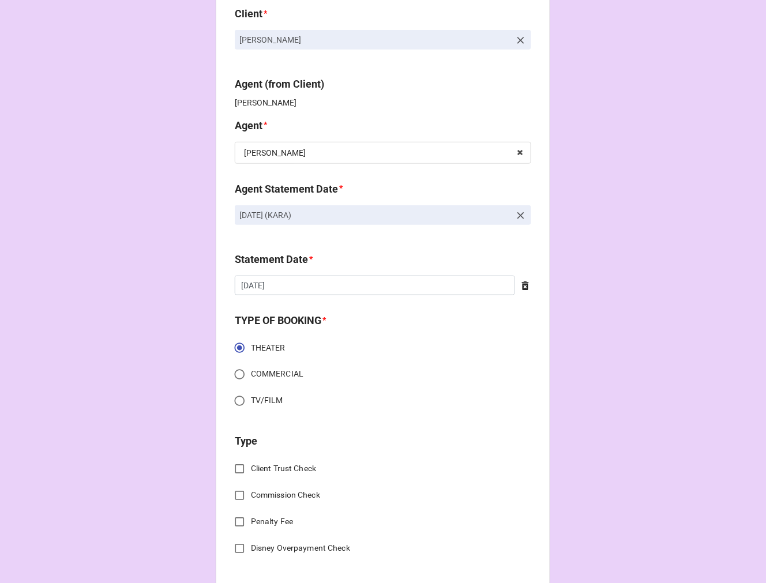
scroll to position [192, 0]
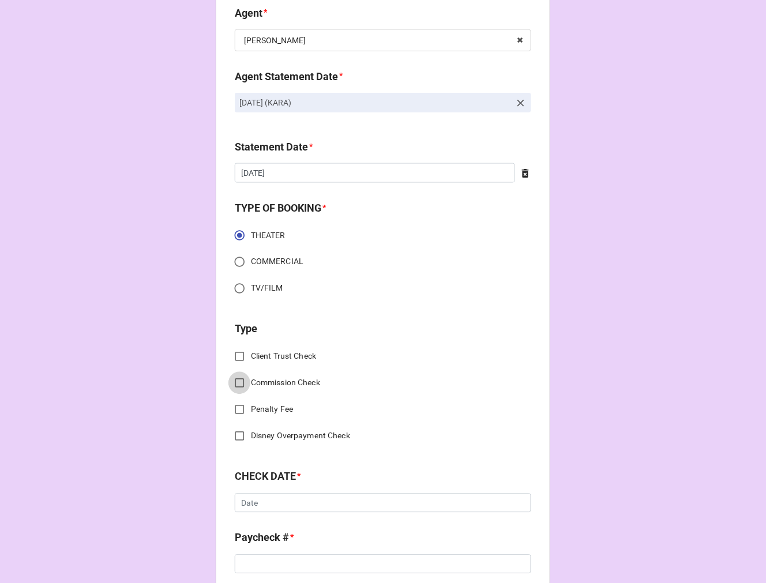
click at [238, 380] on input "Commission Check" at bounding box center [239, 383] width 22 height 22
checkbox input "true"
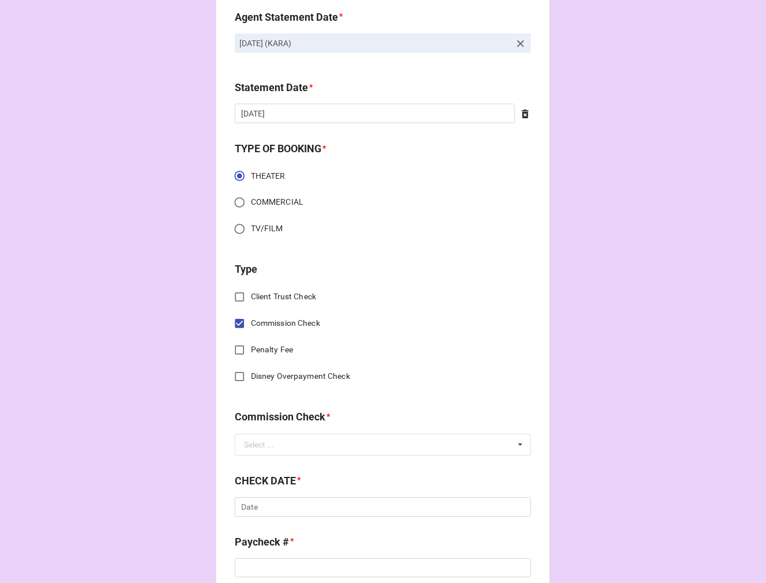
scroll to position [320, 0]
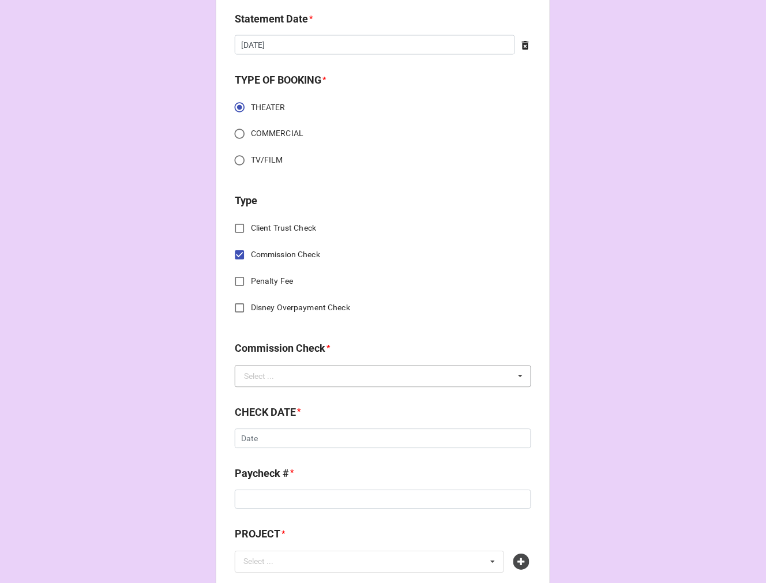
click at [269, 379] on div "Select ..." at bounding box center [259, 377] width 30 height 8
click at [275, 396] on span "FSE (Client)" at bounding box center [266, 397] width 42 height 9
click at [279, 435] on input "text" at bounding box center [383, 439] width 296 height 20
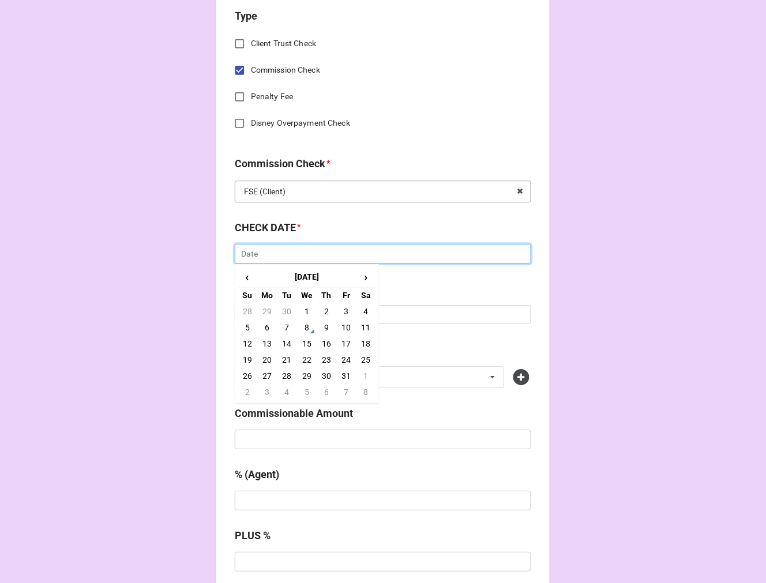
scroll to position [512, 0]
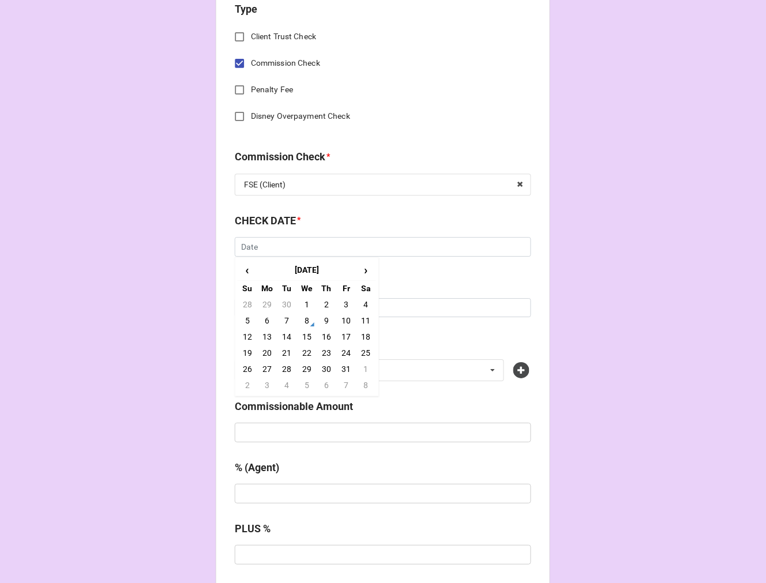
click at [280, 324] on td "7" at bounding box center [287, 321] width 20 height 16
type input "[DATE]"
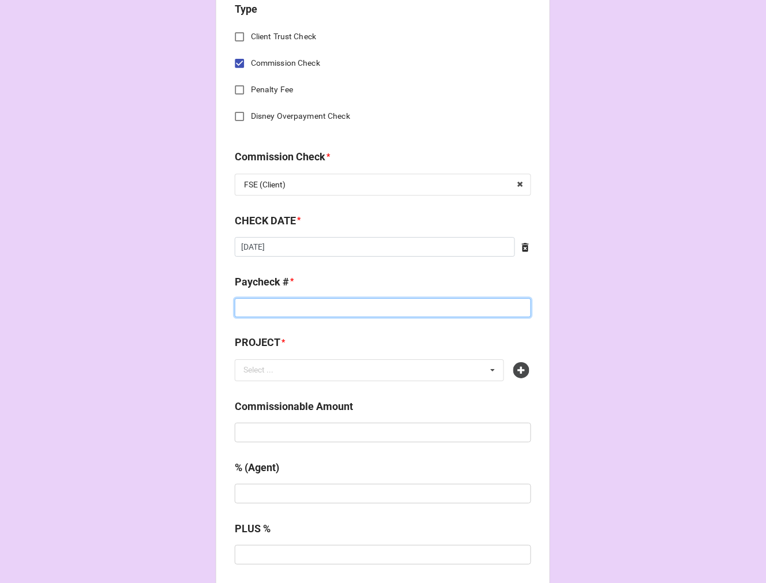
click at [272, 311] on input at bounding box center [383, 308] width 296 height 20
type input "ZELLE"
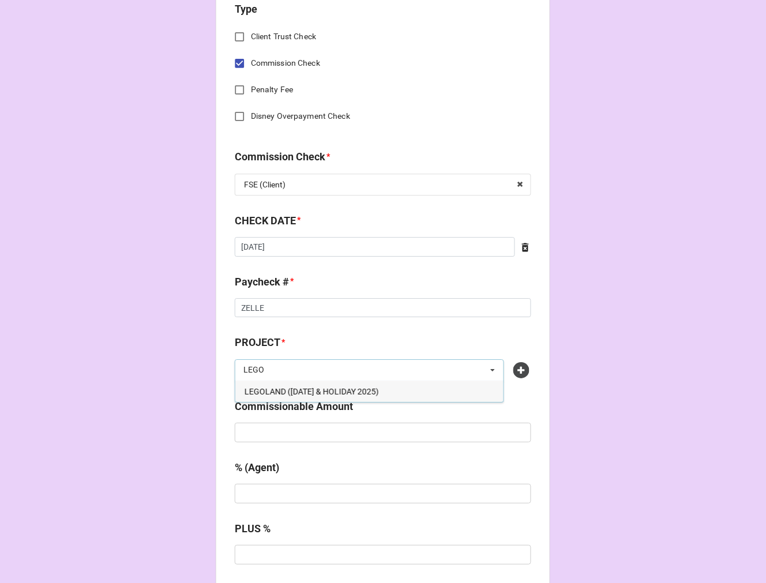
type input "LEGO"
click at [378, 389] on span "LEGOLAND ([DATE] & HOLIDAY 2025)" at bounding box center [312, 391] width 134 height 9
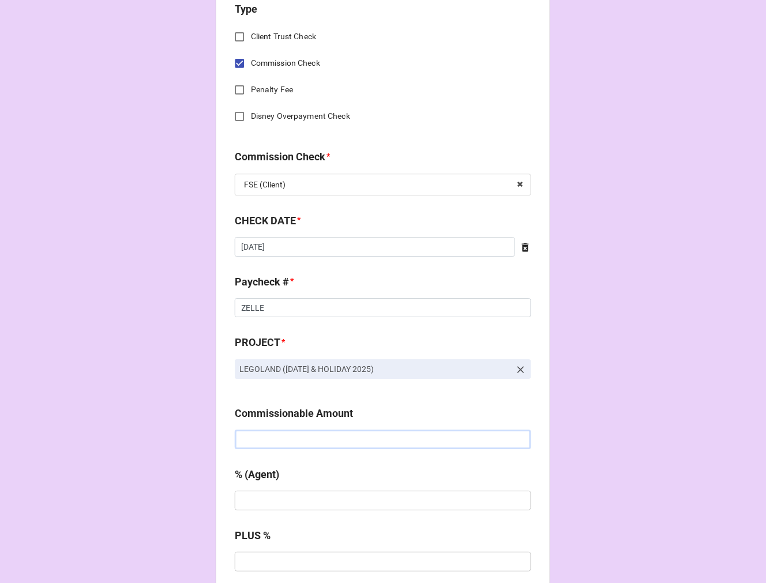
click at [295, 436] on input "text" at bounding box center [383, 440] width 296 height 20
type input "$920.00"
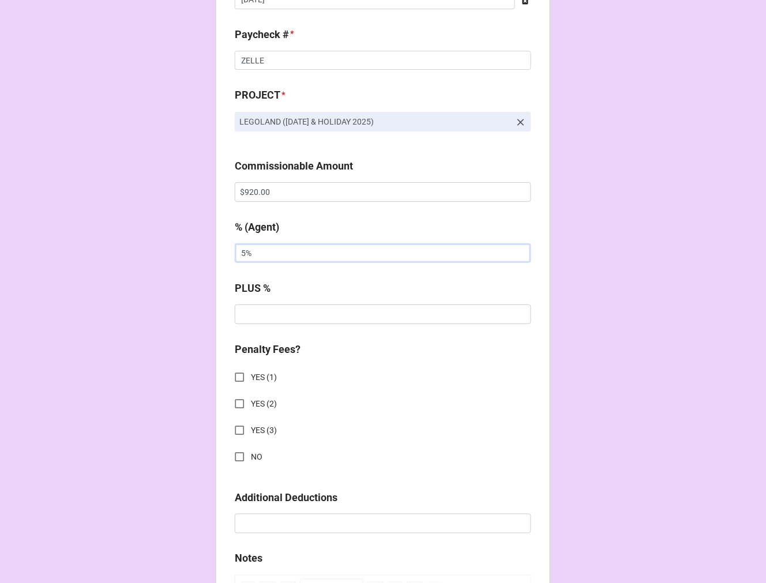
scroll to position [897, 0]
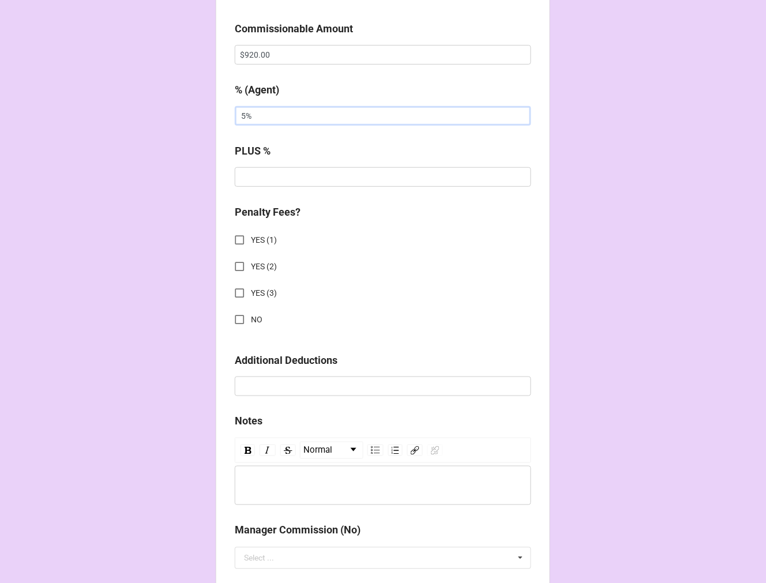
type input "5%"
click at [236, 320] on input "NO" at bounding box center [239, 320] width 22 height 22
checkbox input "true"
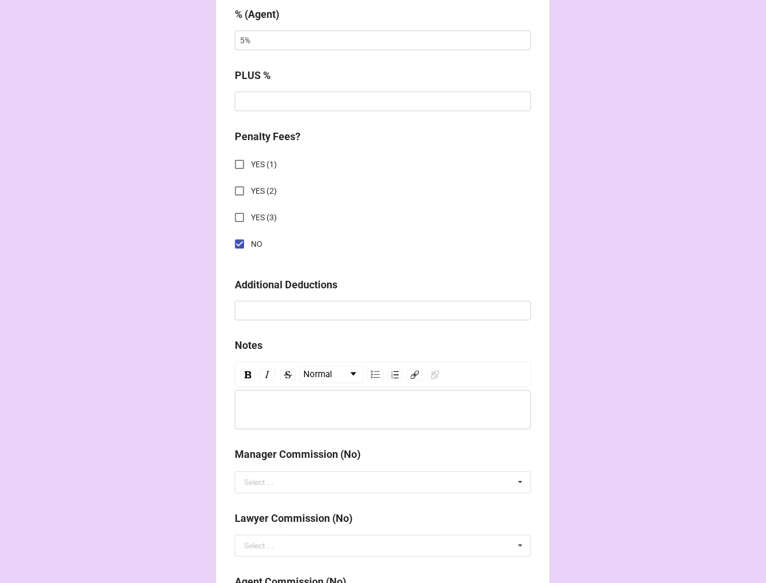
scroll to position [1278, 0]
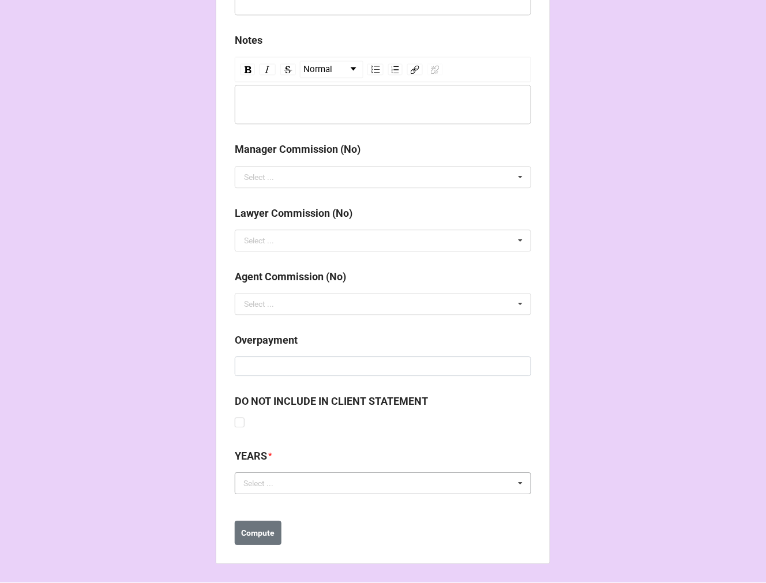
click at [289, 491] on div "Select ... No results found." at bounding box center [383, 484] width 296 height 22
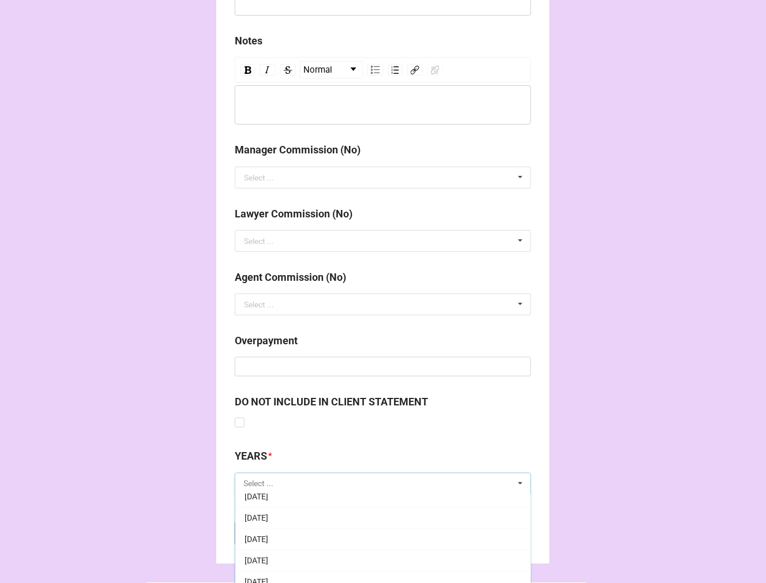
scroll to position [128, 0]
click at [268, 566] on span "[DATE]" at bounding box center [257, 569] width 24 height 9
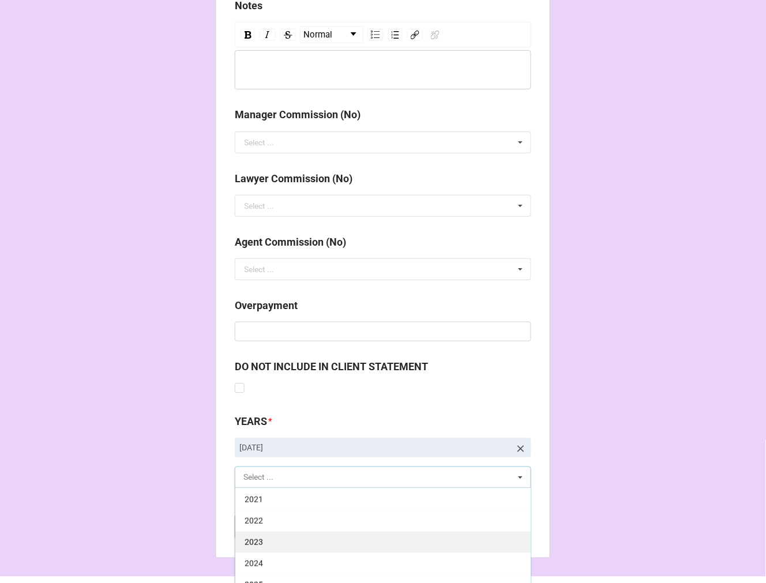
scroll to position [1347, 0]
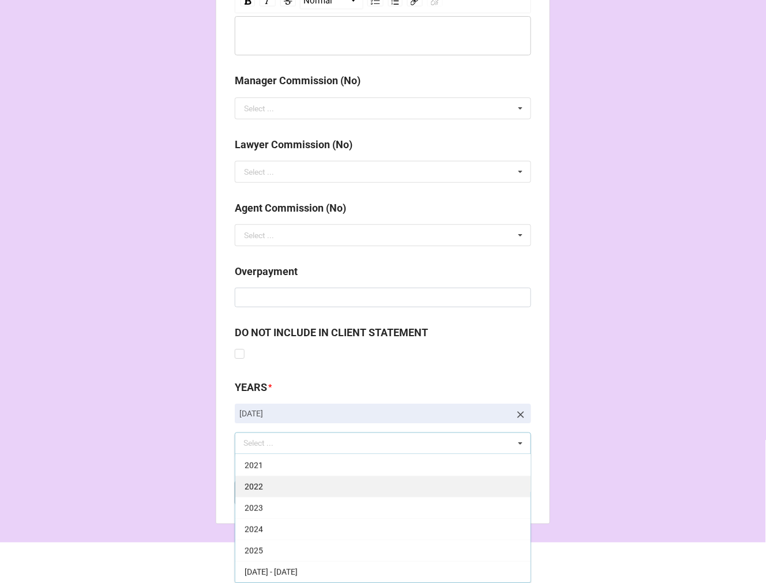
drag, startPoint x: 283, startPoint y: 551, endPoint x: 315, endPoint y: 535, distance: 36.1
click at [281, 550] on div "2025" at bounding box center [382, 550] width 295 height 21
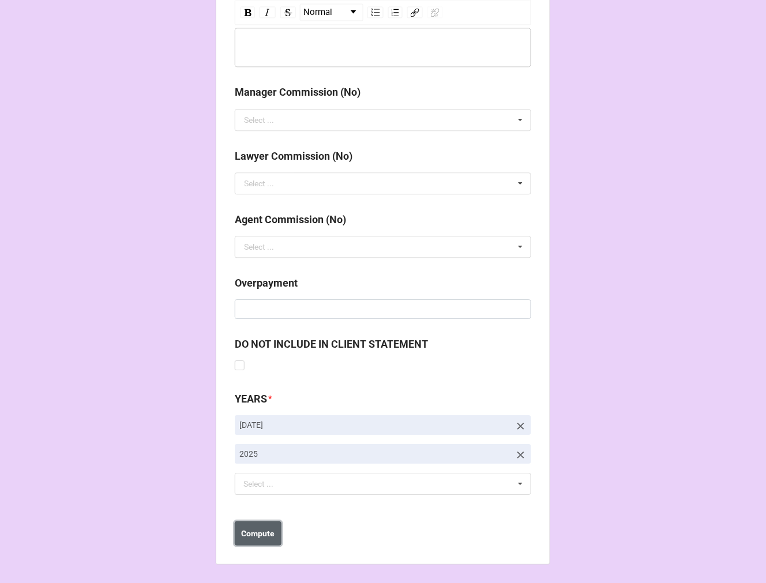
click at [252, 541] on button "Compute" at bounding box center [258, 533] width 47 height 24
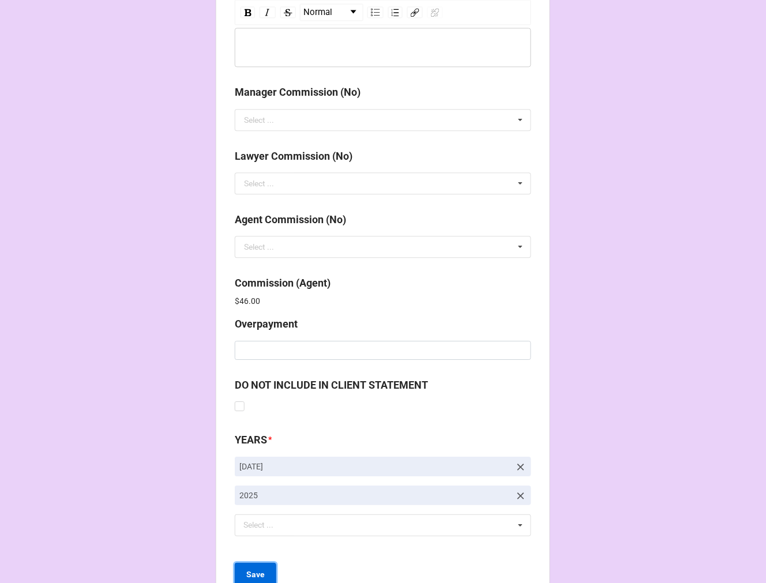
click at [254, 568] on button "Save" at bounding box center [256, 575] width 42 height 24
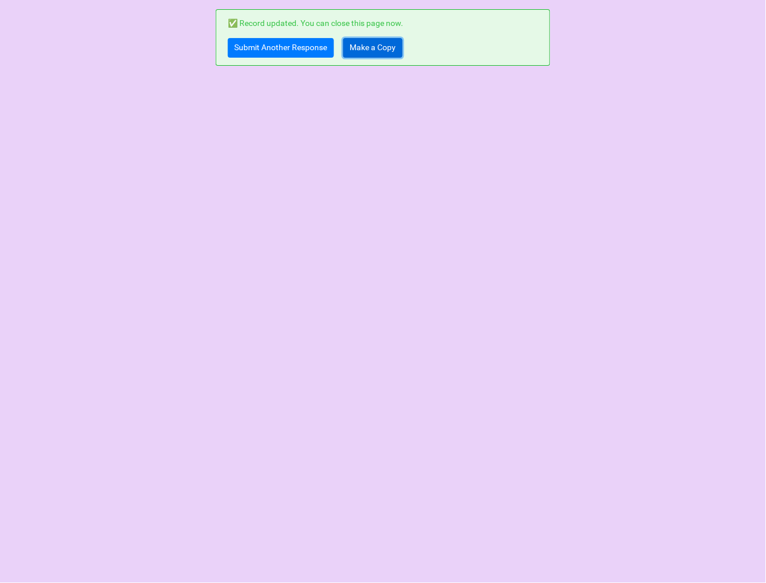
click at [374, 52] on link "Make a Copy" at bounding box center [372, 48] width 59 height 20
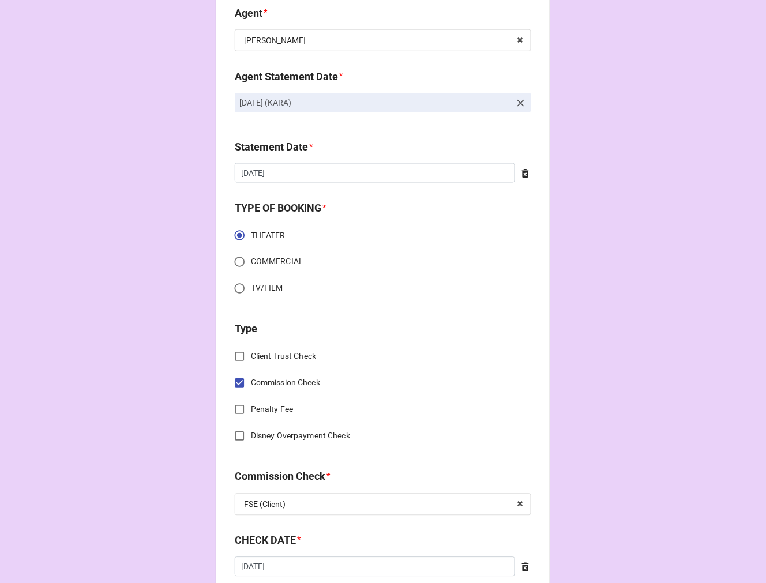
scroll to position [641, 0]
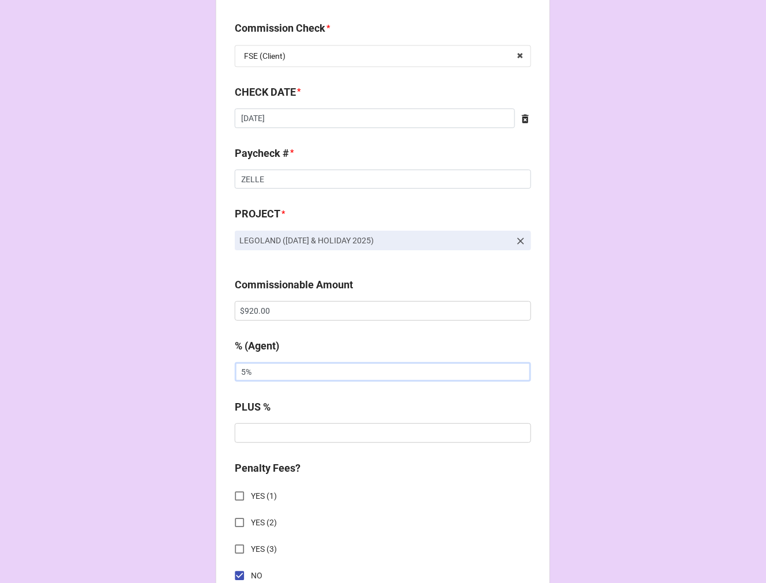
drag, startPoint x: 277, startPoint y: 373, endPoint x: 171, endPoint y: 365, distance: 106.4
click at [176, 367] on div "CHECK PROCESSING FORM Client * [PERSON_NAME] Agent (from Client) Kara Agent * […" at bounding box center [383, 318] width 766 height 1918
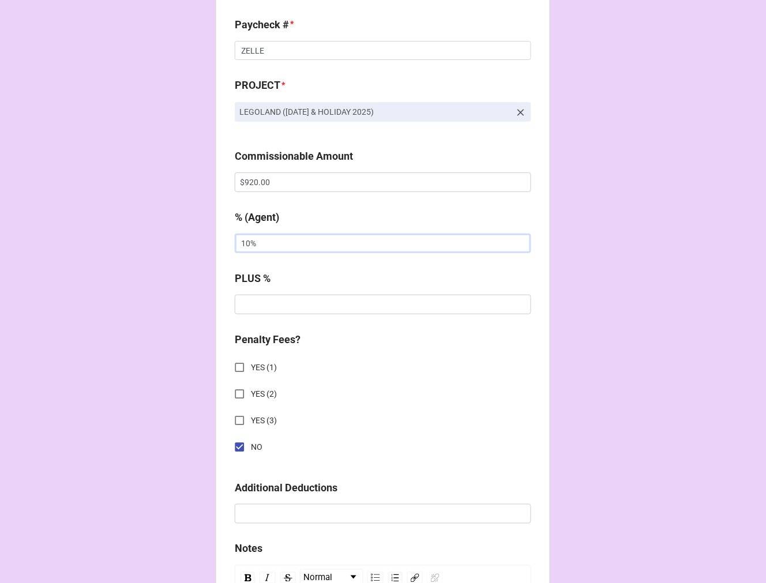
scroll to position [769, 0]
type input "10%"
drag, startPoint x: 244, startPoint y: 176, endPoint x: 107, endPoint y: 173, distance: 136.7
click at [117, 173] on div "CHECK PROCESSING FORM Client * [PERSON_NAME] Agent (from Client) Kara Agent * […" at bounding box center [383, 190] width 766 height 1918
paste input "46"
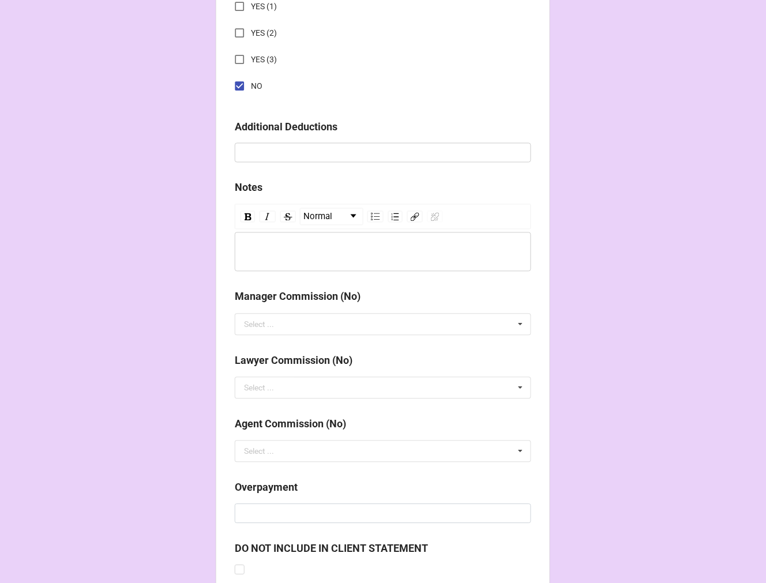
scroll to position [1335, 0]
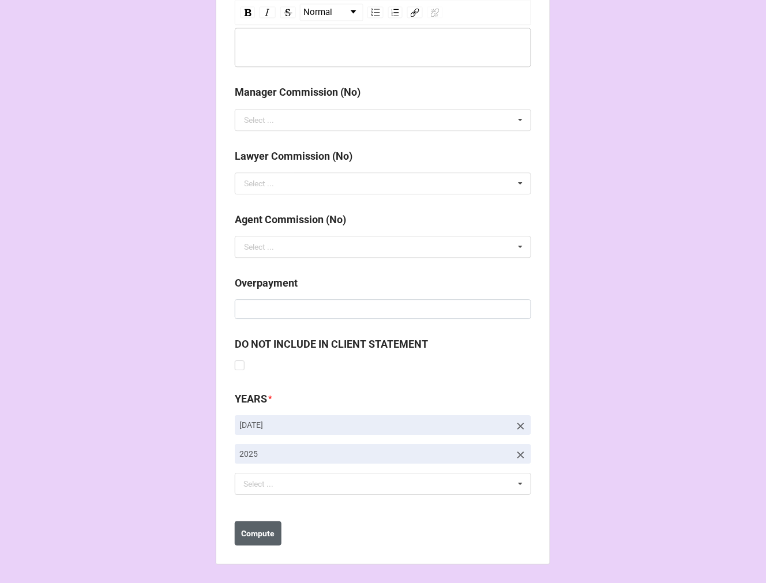
type input "$460.00"
click at [246, 531] on b "Compute" at bounding box center [258, 534] width 33 height 12
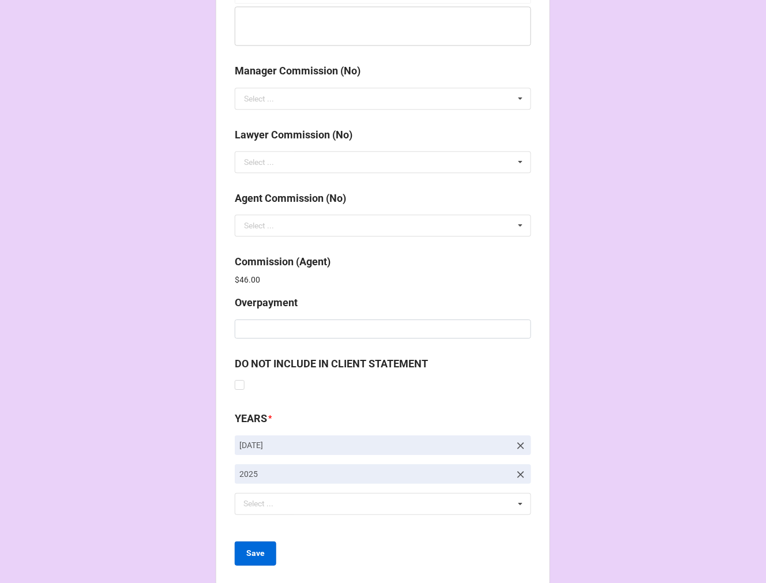
scroll to position [1376, 0]
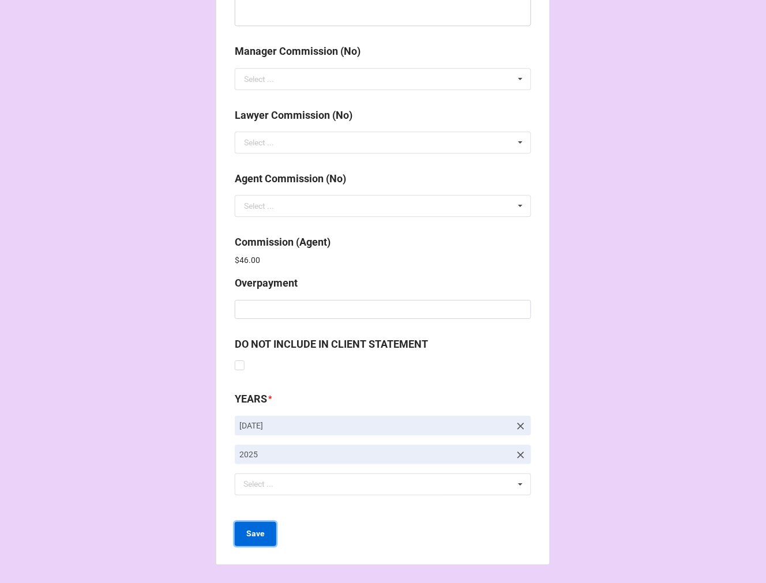
drag, startPoint x: 257, startPoint y: 529, endPoint x: 316, endPoint y: 371, distance: 168.3
click at [258, 529] on b "Save" at bounding box center [255, 534] width 18 height 12
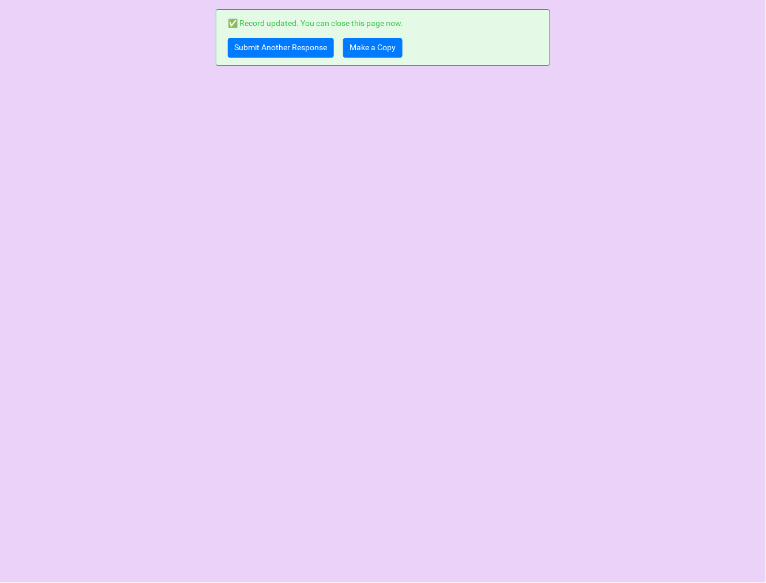
scroll to position [0, 0]
click at [247, 48] on link "Submit Another Response" at bounding box center [281, 48] width 106 height 20
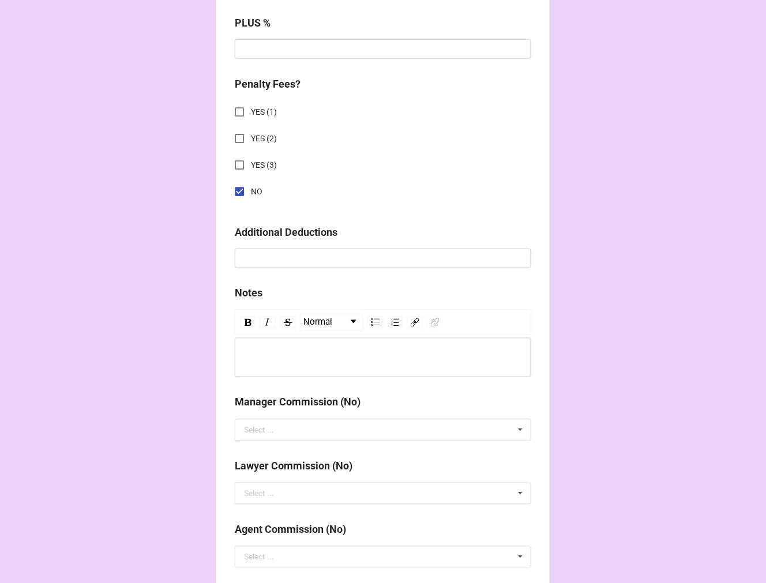
scroll to position [1376, 0]
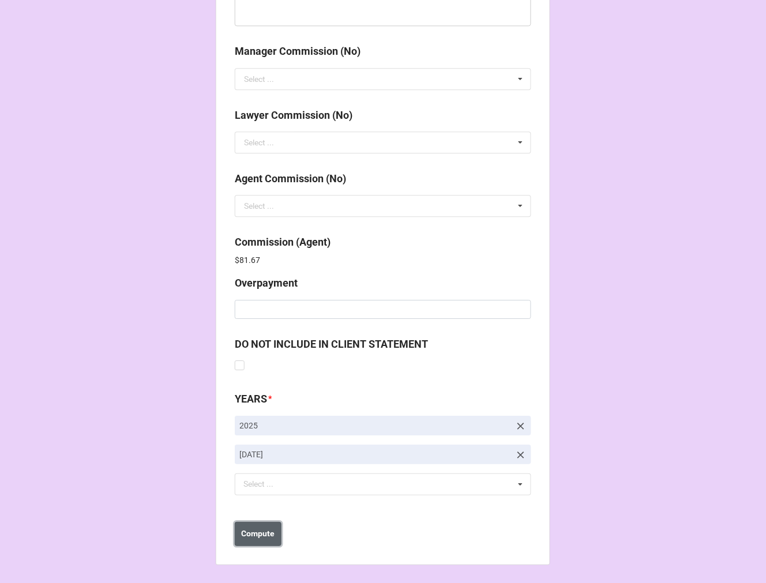
click at [263, 543] on button "Compute" at bounding box center [258, 534] width 47 height 24
click at [261, 538] on b "Save" at bounding box center [255, 534] width 18 height 12
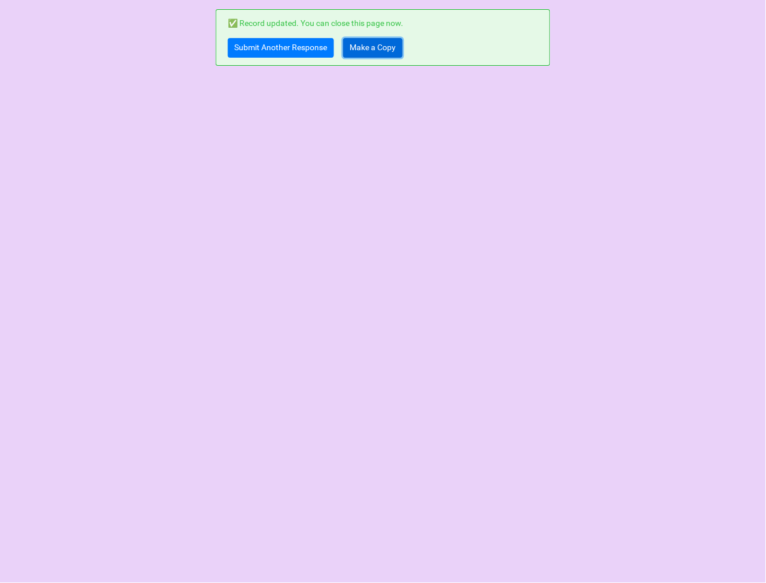
click at [352, 48] on link "Make a Copy" at bounding box center [372, 48] width 59 height 20
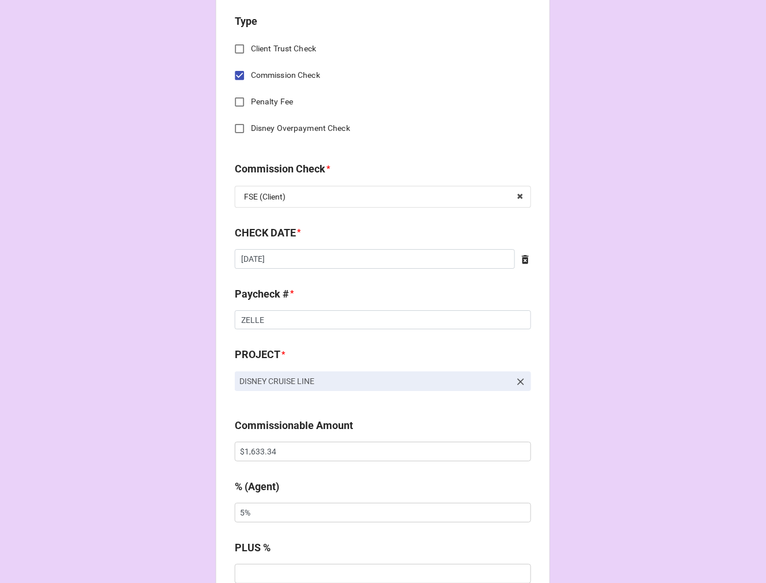
scroll to position [512, 0]
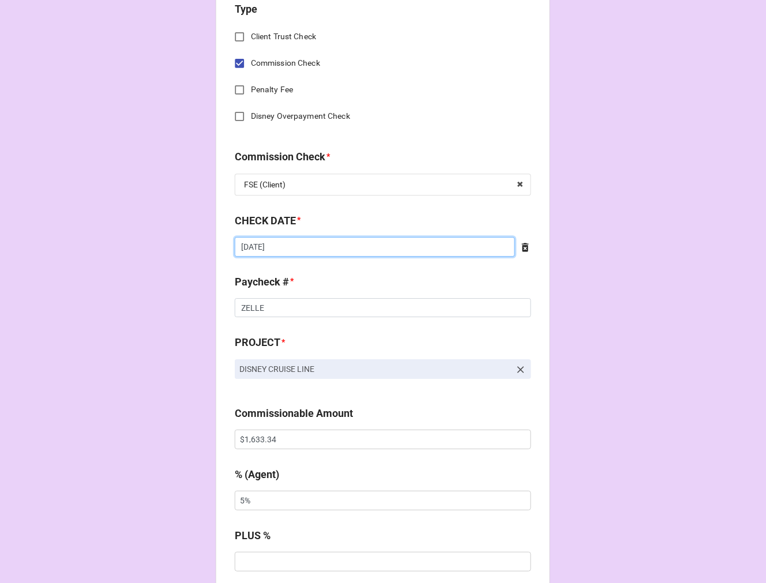
click at [303, 246] on input "[DATE]" at bounding box center [375, 247] width 280 height 20
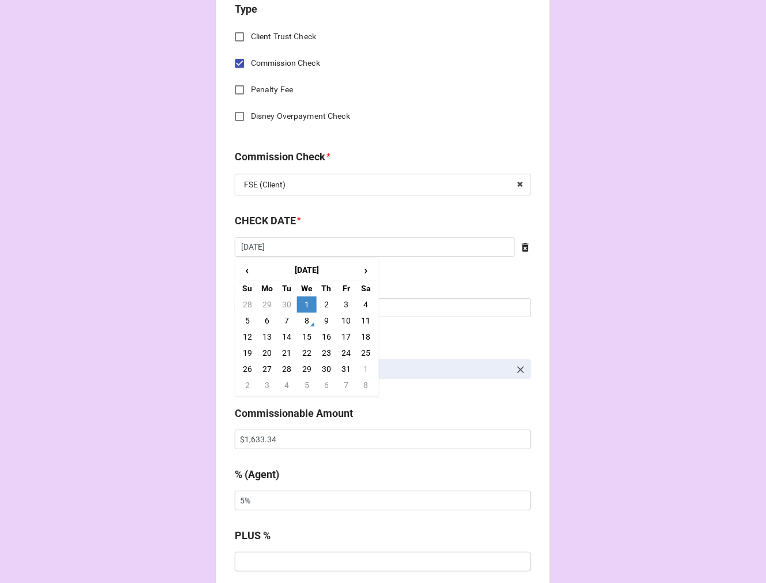
click at [285, 316] on td "7" at bounding box center [287, 321] width 20 height 16
type input "10/7/2025"
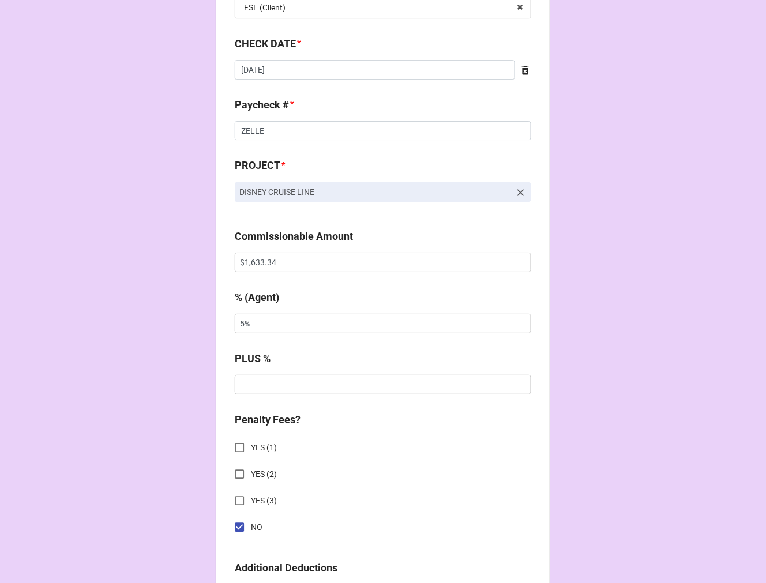
scroll to position [705, 0]
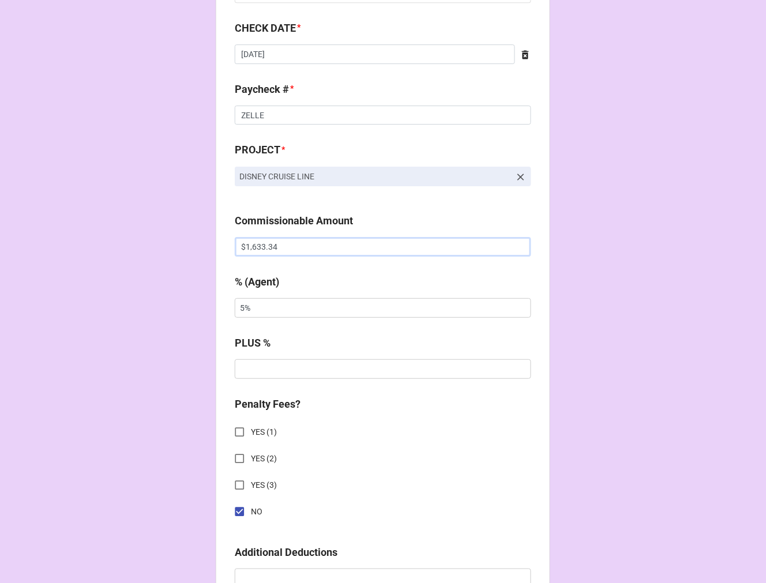
drag, startPoint x: 281, startPoint y: 246, endPoint x: 51, endPoint y: 206, distance: 233.5
click at [85, 206] on div "CHECK PROCESSING FORM Client * Emmanuel Dunn Agent (from Client) Rebecca Agent …" at bounding box center [383, 254] width 766 height 1918
paste input "5,784.53"
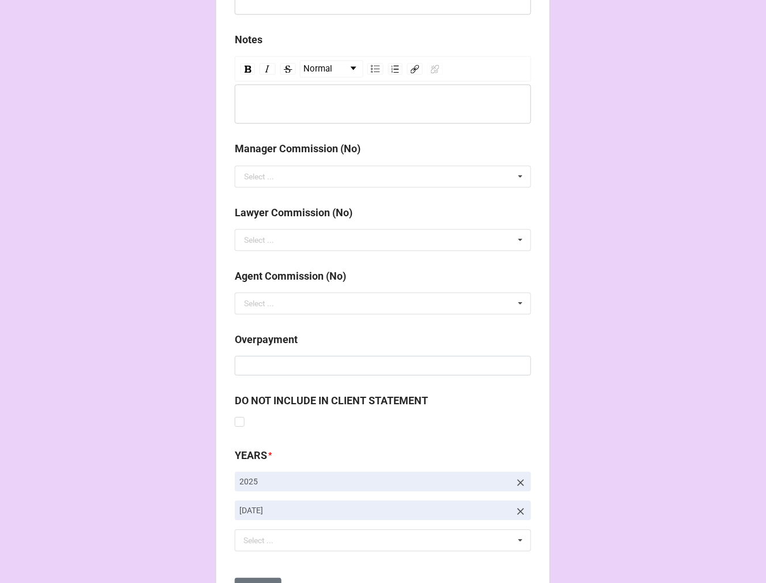
scroll to position [1335, 0]
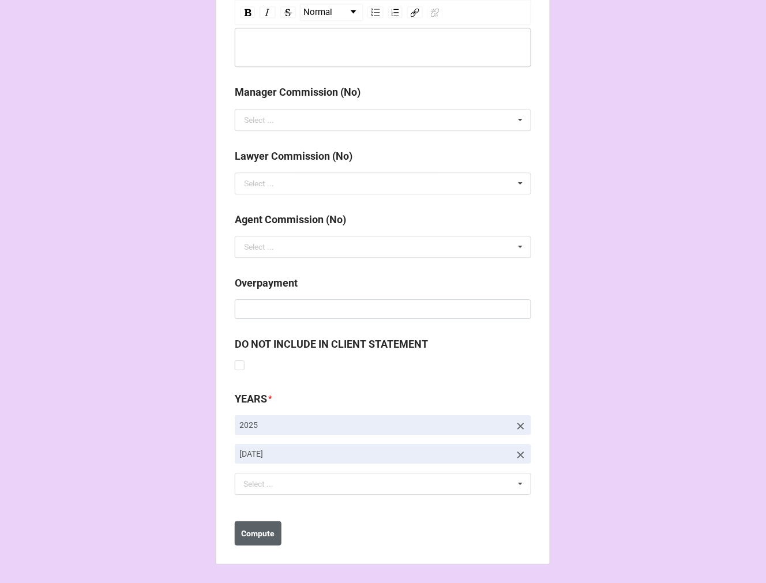
type input "$5,784.53"
click at [256, 532] on b "Compute" at bounding box center [258, 534] width 33 height 12
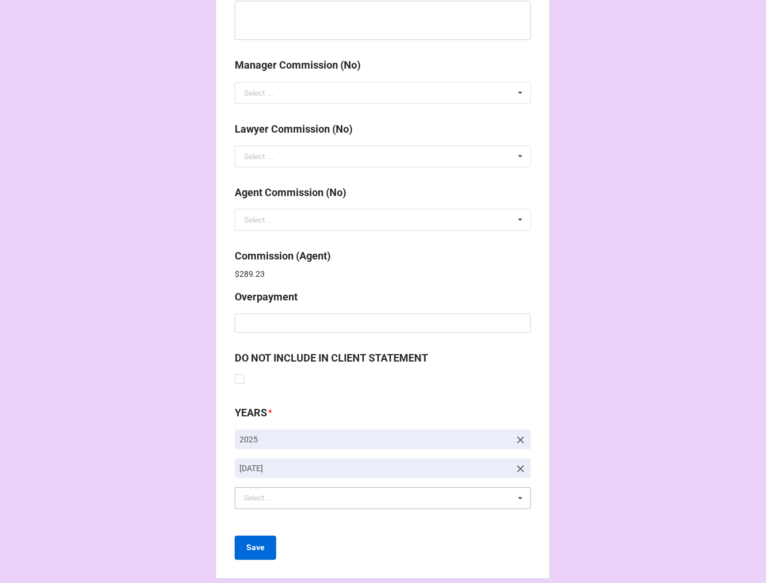
scroll to position [1376, 0]
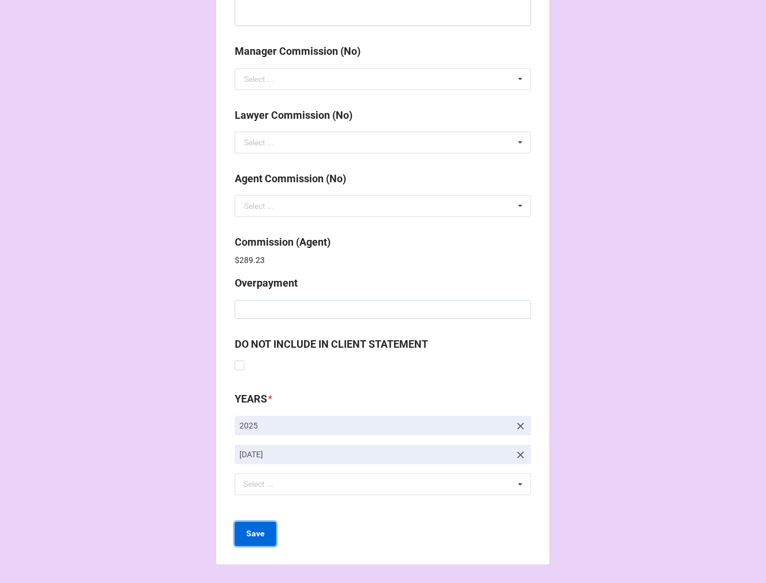
click at [251, 528] on b "Save" at bounding box center [255, 534] width 18 height 12
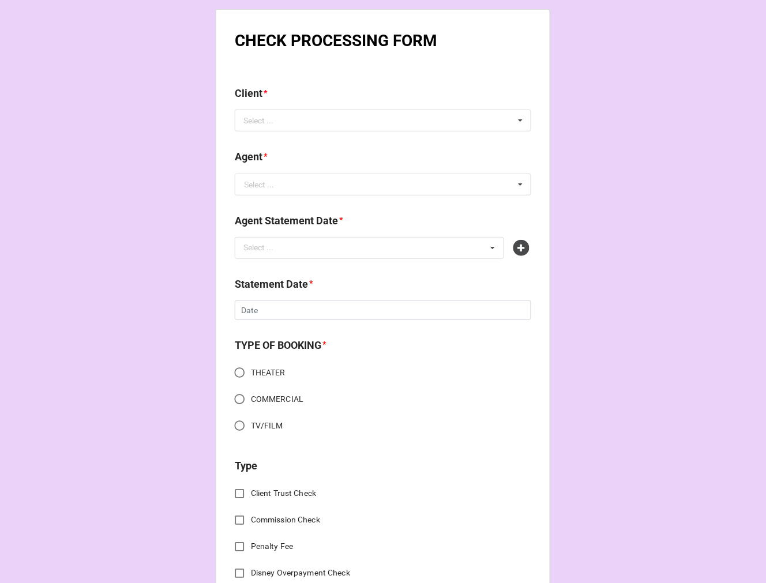
drag, startPoint x: 347, startPoint y: 123, endPoint x: 348, endPoint y: 107, distance: 15.6
click at [347, 123] on div "Select ... No results found." at bounding box center [383, 121] width 296 height 22
type input "[GEOGRAPHIC_DATA]"
drag, startPoint x: 295, startPoint y: 145, endPoint x: 281, endPoint y: 194, distance: 50.6
click at [294, 145] on span "[PERSON_NAME]" at bounding box center [276, 141] width 62 height 9
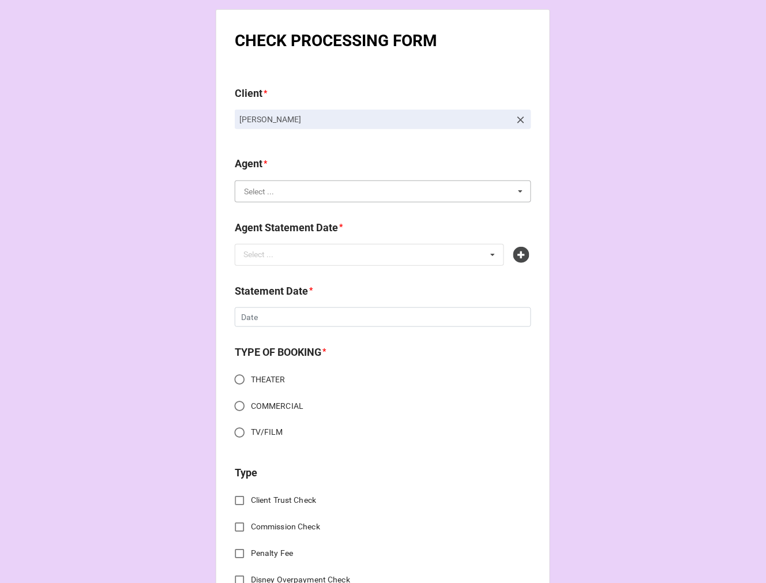
click at [271, 198] on input "text" at bounding box center [383, 191] width 295 height 21
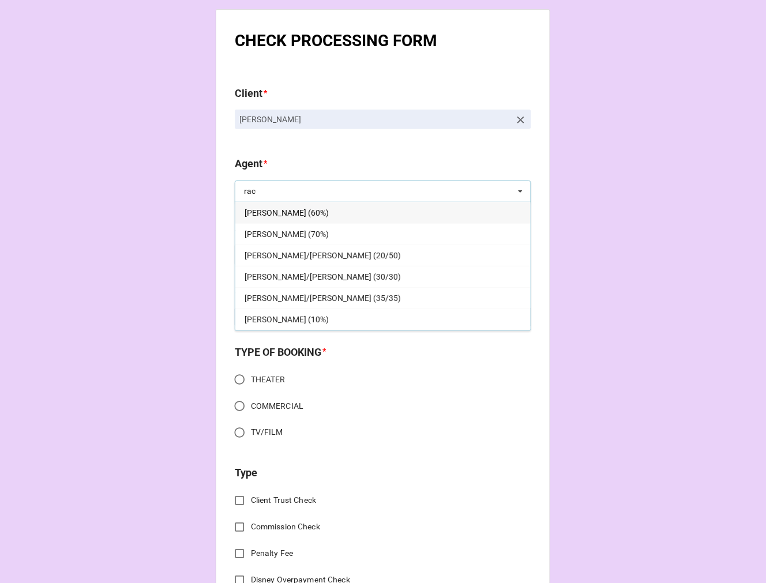
type input "rac"
click at [273, 209] on span "[PERSON_NAME] (60%)" at bounding box center [287, 212] width 84 height 9
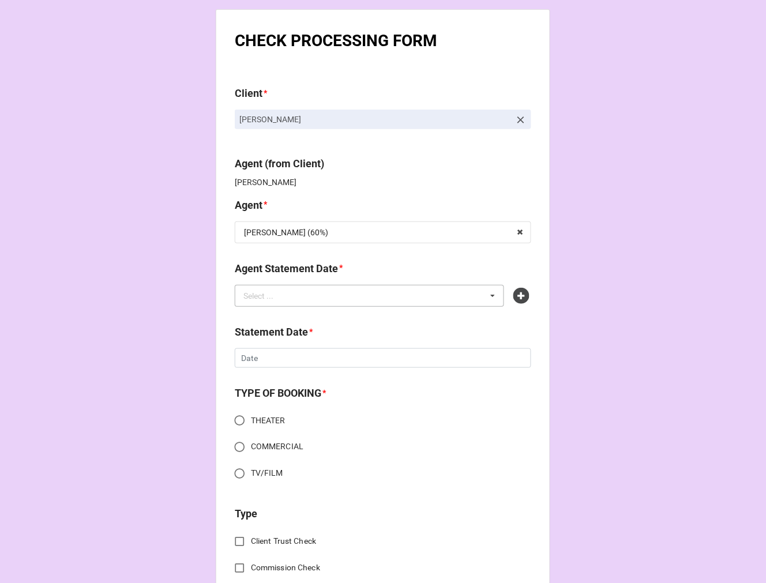
click at [279, 298] on div "Select ..." at bounding box center [266, 295] width 50 height 13
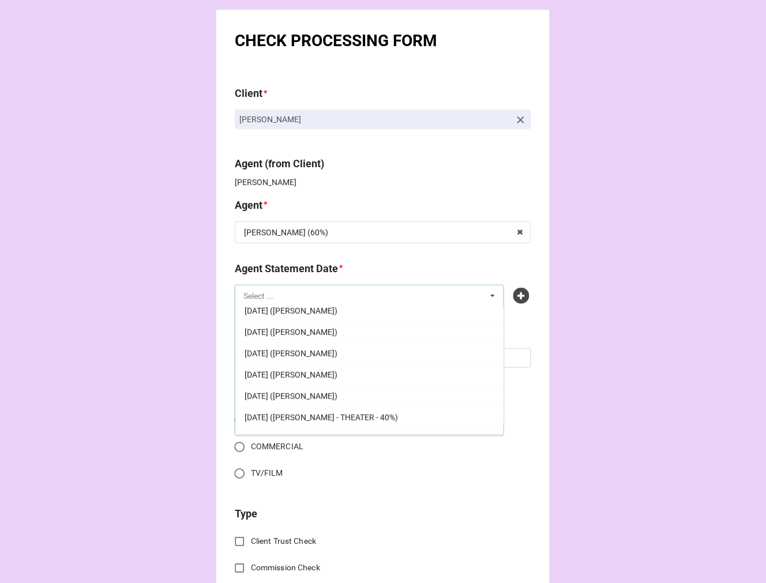
scroll to position [192, 0]
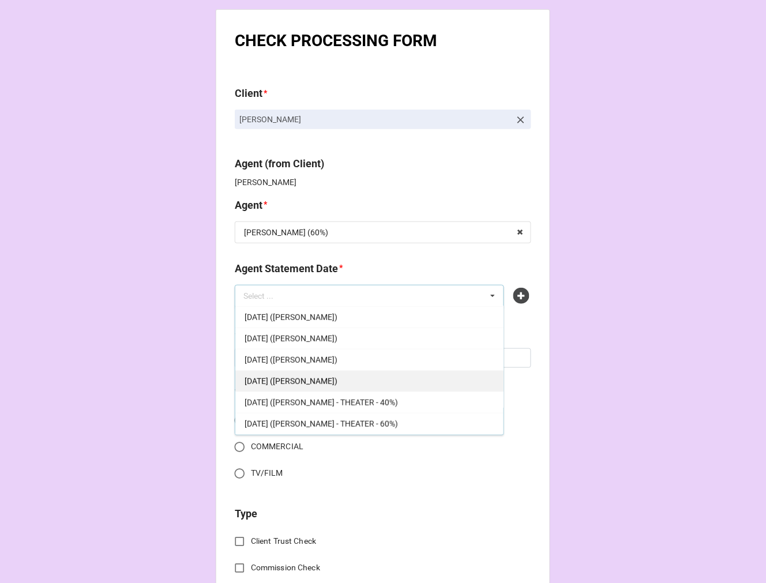
click at [331, 382] on span "[DATE] ([PERSON_NAME])" at bounding box center [291, 381] width 93 height 9
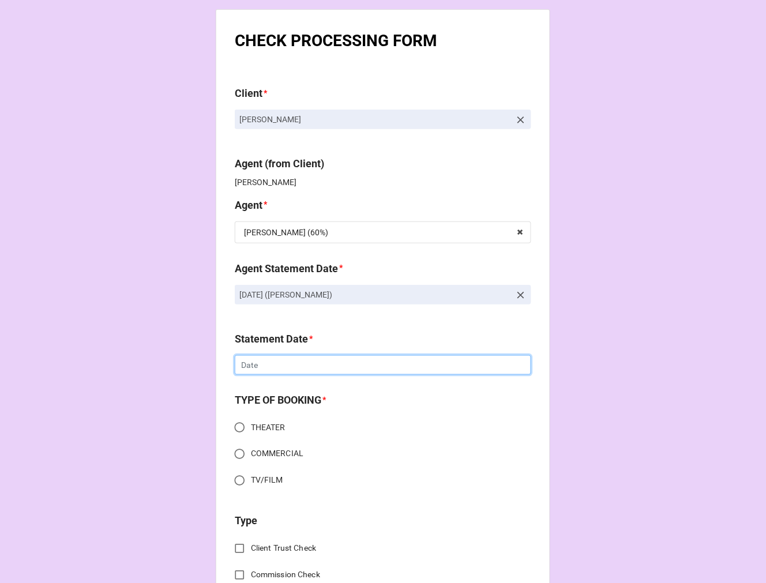
click at [296, 366] on input "text" at bounding box center [383, 365] width 296 height 20
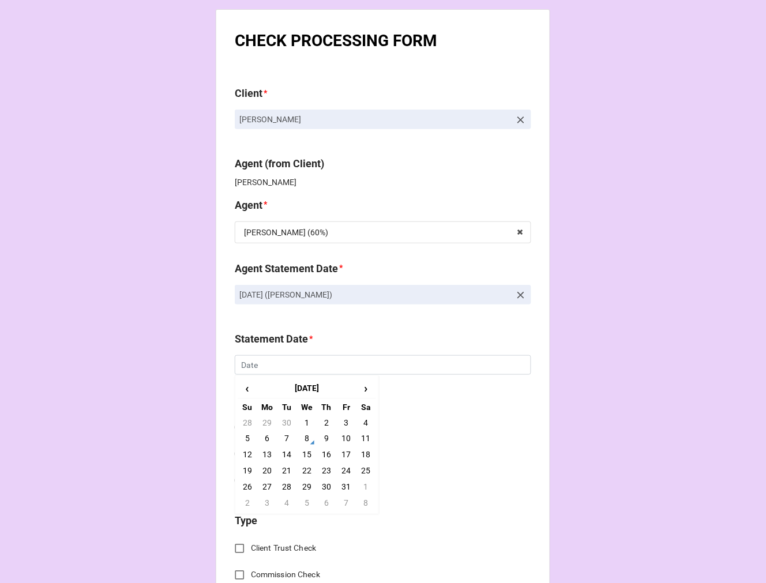
click at [344, 455] on td "17" at bounding box center [346, 455] width 20 height 16
type input "[DATE]"
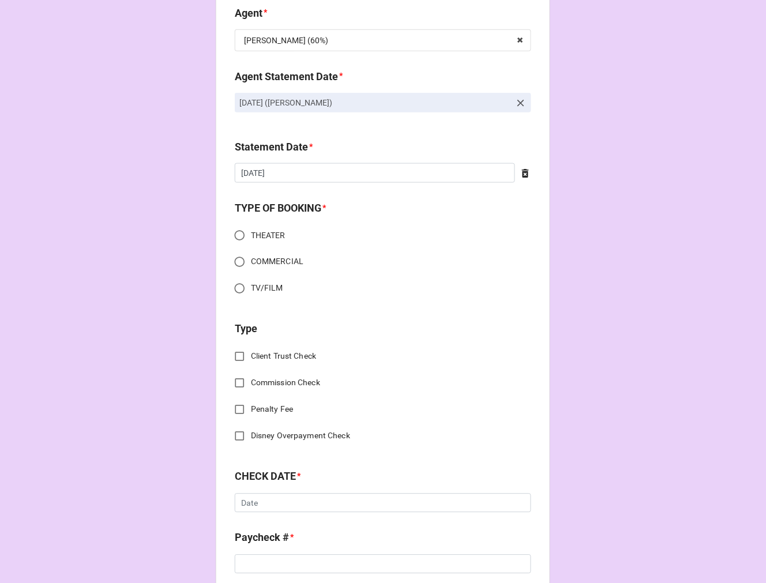
click at [232, 285] on input "TV/FILM" at bounding box center [239, 288] width 22 height 22
radio input "true"
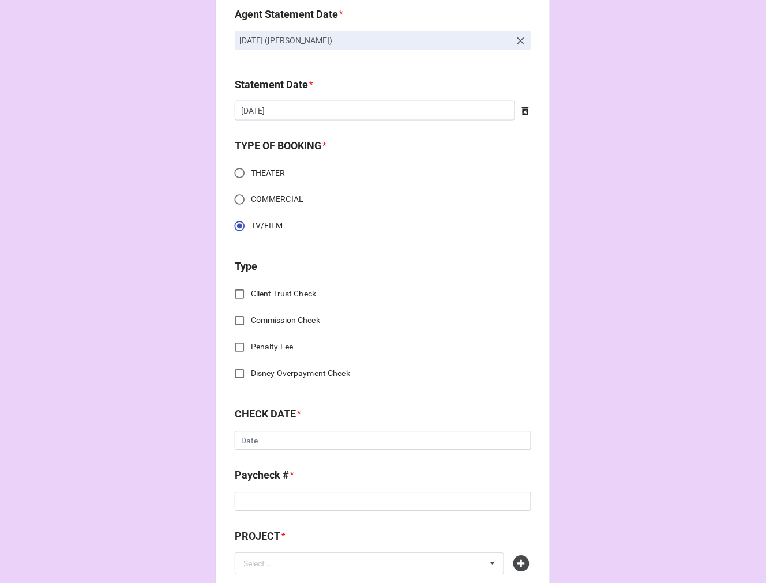
scroll to position [384, 0]
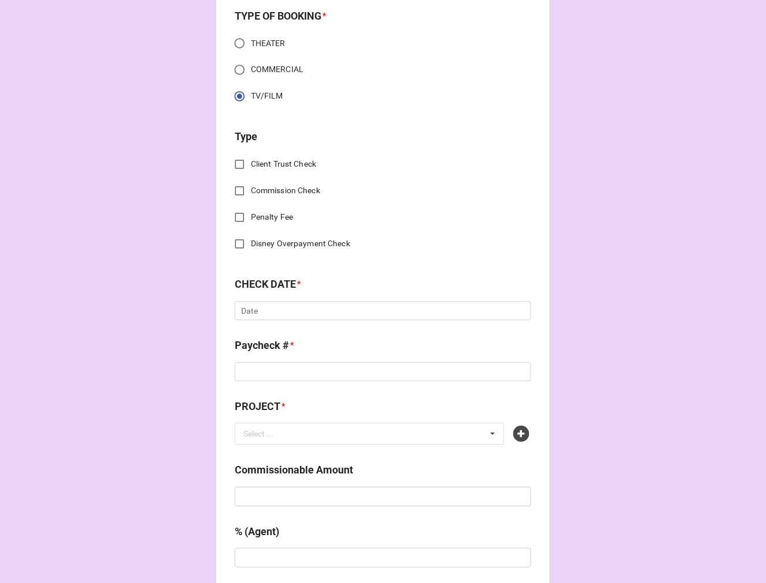
click at [235, 193] on input "Commission Check" at bounding box center [239, 191] width 22 height 22
checkbox input "true"
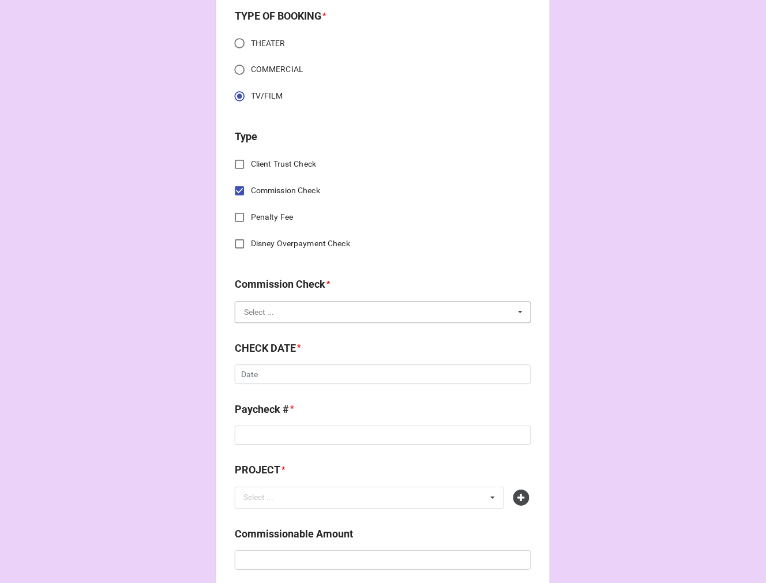
click at [273, 306] on input "text" at bounding box center [383, 312] width 295 height 21
drag, startPoint x: 273, startPoint y: 332, endPoint x: 303, endPoint y: 369, distance: 47.2
click at [275, 332] on span "FSE (Client)" at bounding box center [266, 333] width 42 height 9
click at [271, 377] on input "text" at bounding box center [383, 375] width 296 height 20
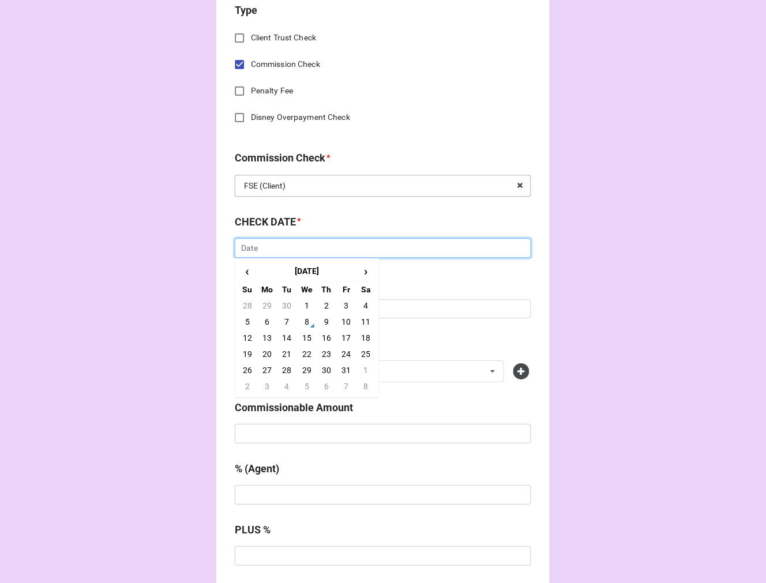
scroll to position [512, 0]
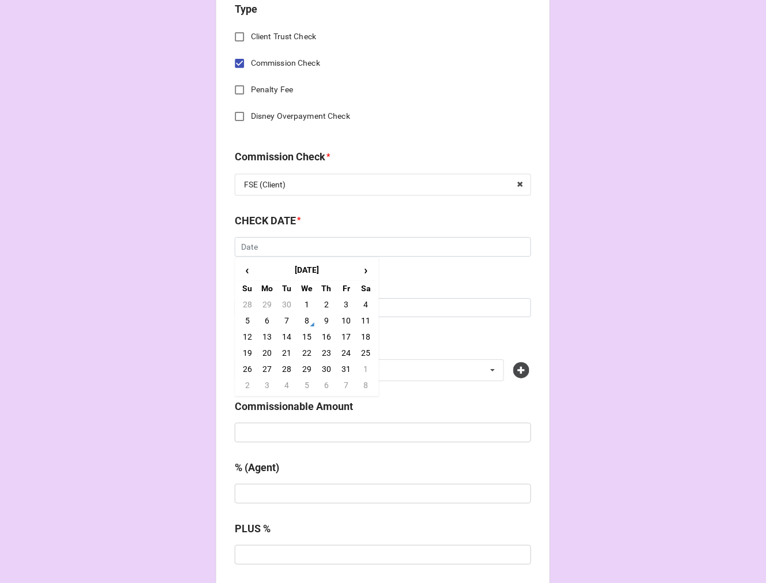
drag, startPoint x: 303, startPoint y: 320, endPoint x: 280, endPoint y: 249, distance: 75.2
click at [303, 310] on tbody "28 29 30 1 2 3 4 5 6 7 8 9 10 11 12 13 14 15 16 17 18 19 20 21 22 23 24 25 26 2…" at bounding box center [307, 344] width 138 height 97
click at [266, 185] on div "FSE (Client)" at bounding box center [265, 185] width 42 height 8
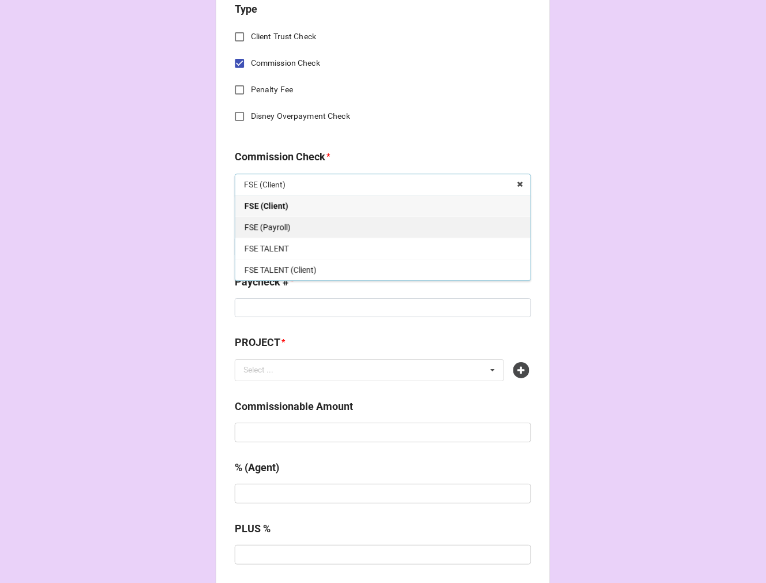
click at [277, 227] on span "FSE (Payroll)" at bounding box center [268, 227] width 46 height 9
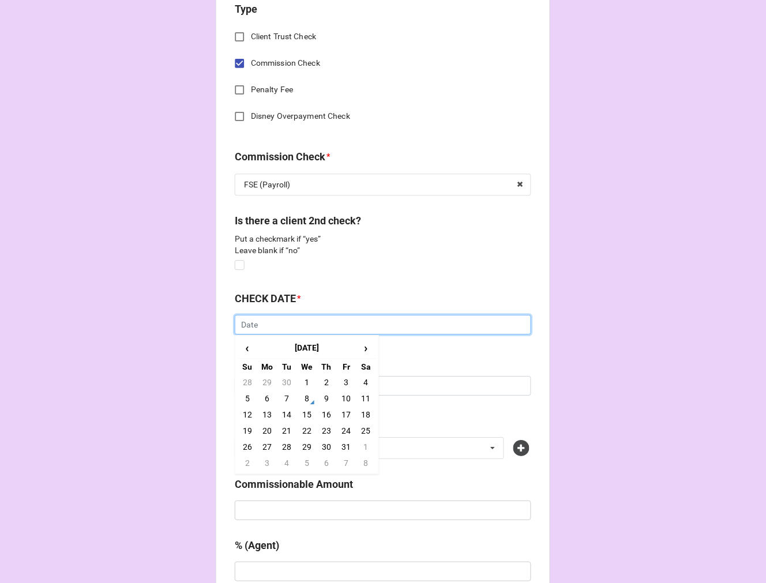
click at [267, 330] on input "text" at bounding box center [383, 325] width 296 height 20
click at [306, 396] on td "8" at bounding box center [307, 398] width 20 height 16
type input "[DATE]"
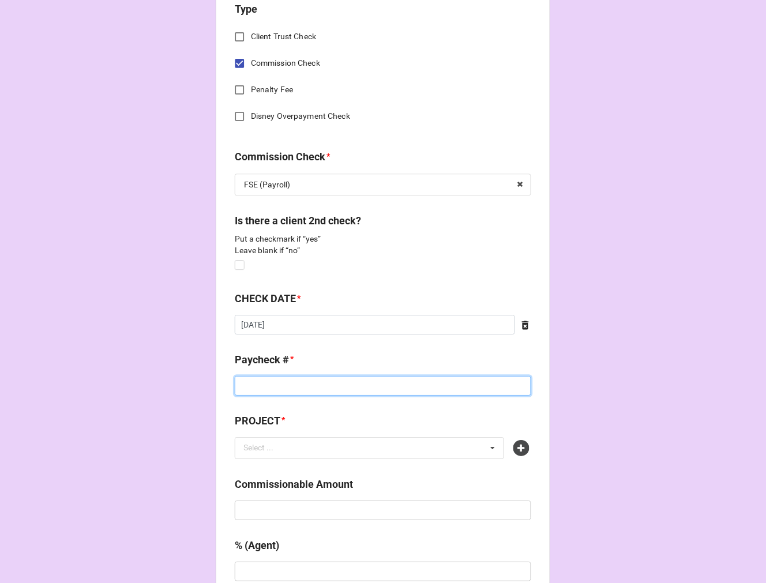
click at [264, 385] on input at bounding box center [383, 386] width 296 height 20
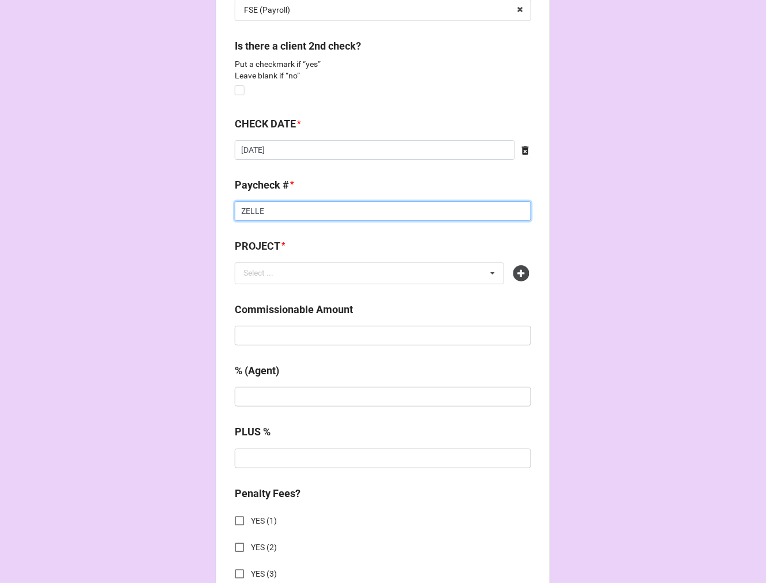
scroll to position [705, 0]
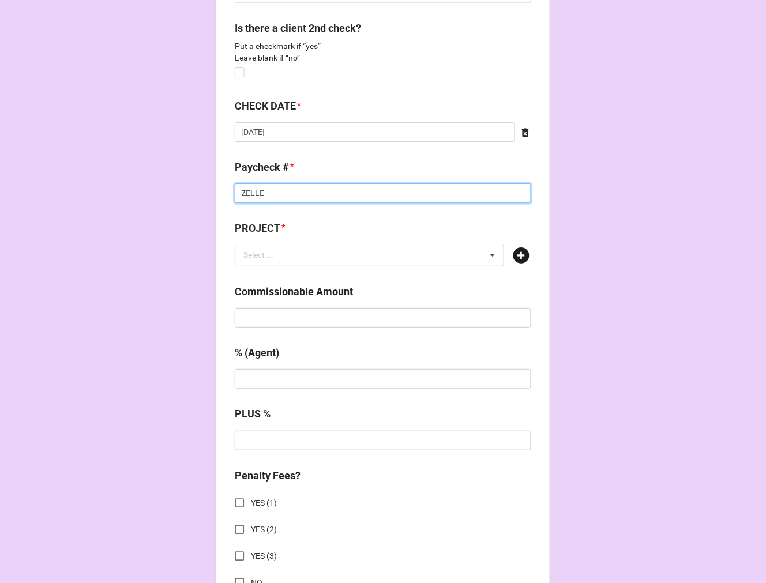
type input "ZELLE"
click at [515, 257] on icon at bounding box center [521, 255] width 16 height 16
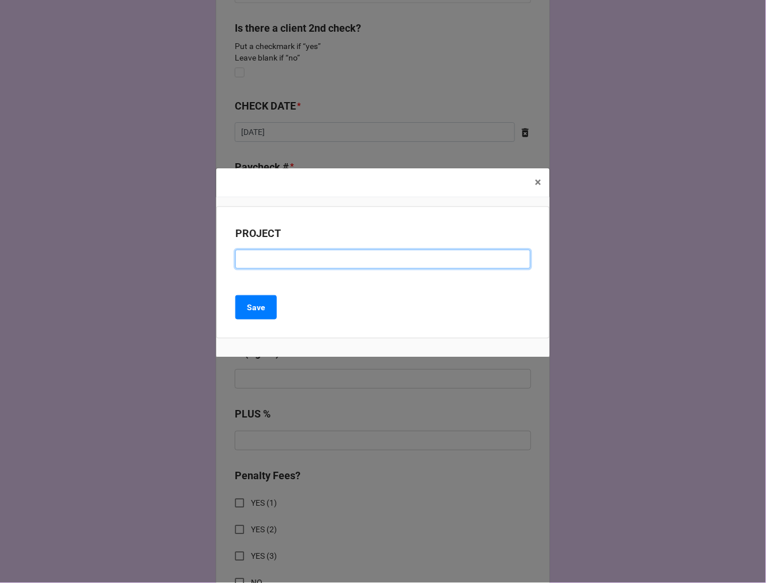
click at [272, 262] on input at bounding box center [382, 260] width 295 height 20
type input "ANIMALS"
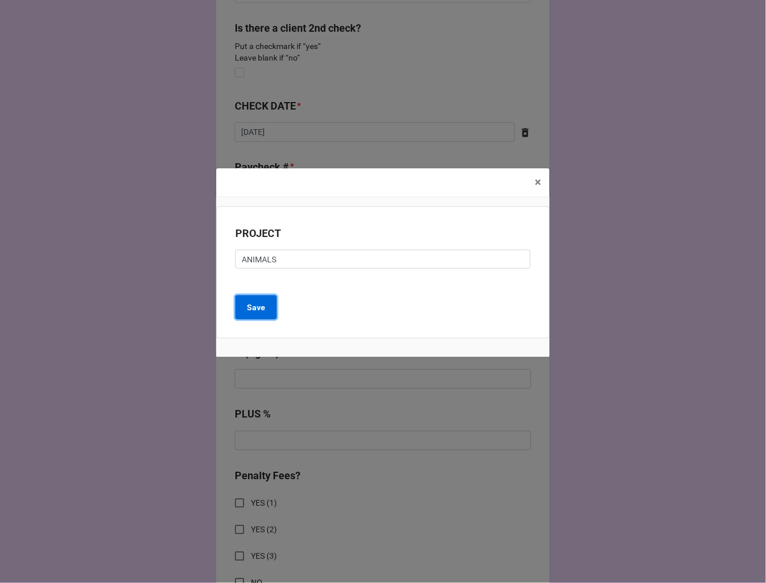
click at [246, 308] on button "Save" at bounding box center [256, 307] width 42 height 24
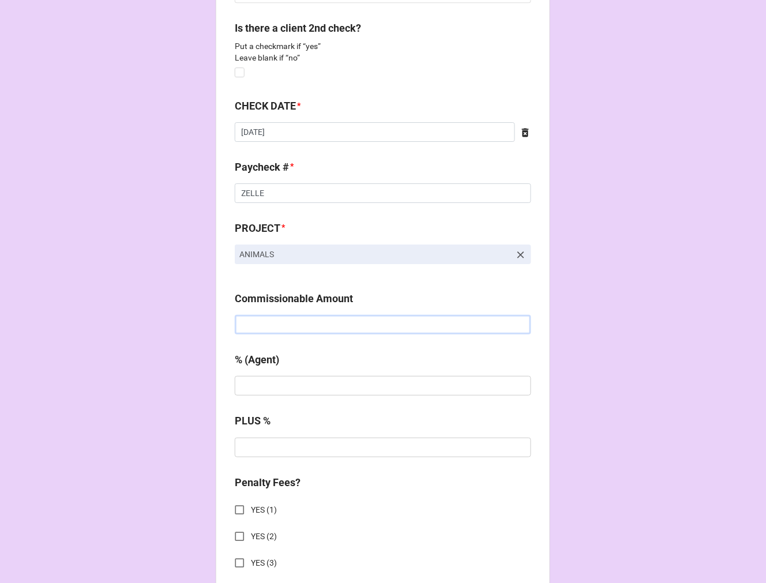
click at [249, 329] on input "text" at bounding box center [383, 325] width 296 height 20
type input "$125.00"
type input "10%"
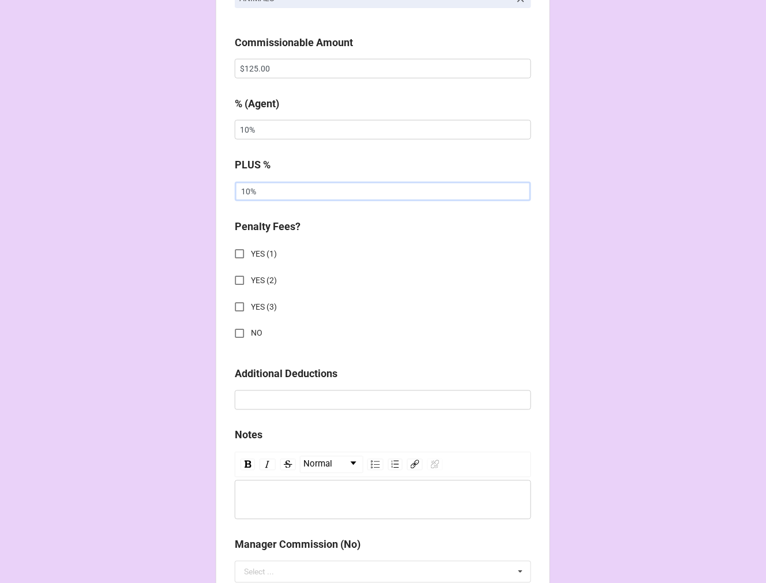
type input "10%"
click at [235, 333] on input "NO" at bounding box center [239, 333] width 22 height 22
checkbox input "true"
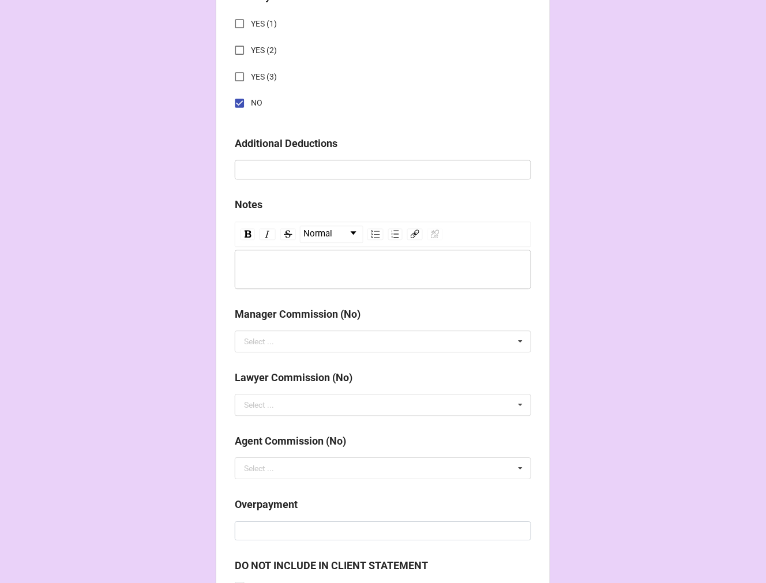
scroll to position [1355, 0]
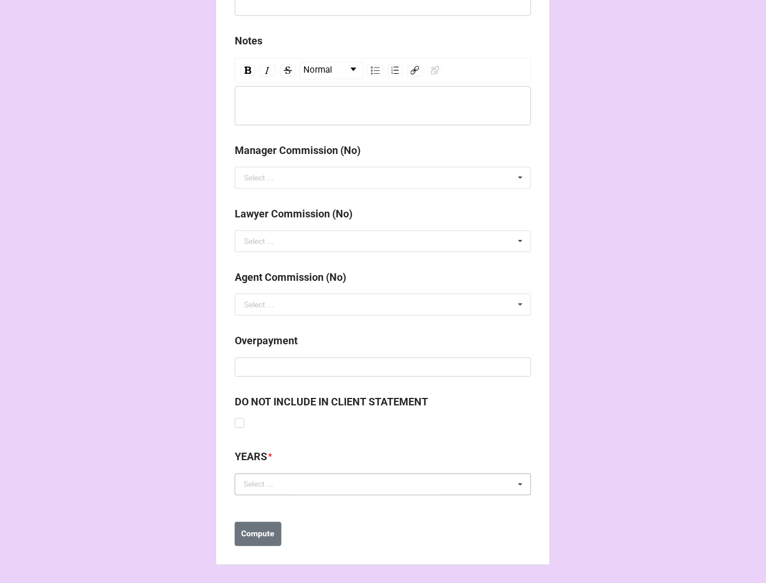
click at [277, 486] on div "Select ..." at bounding box center [266, 484] width 50 height 13
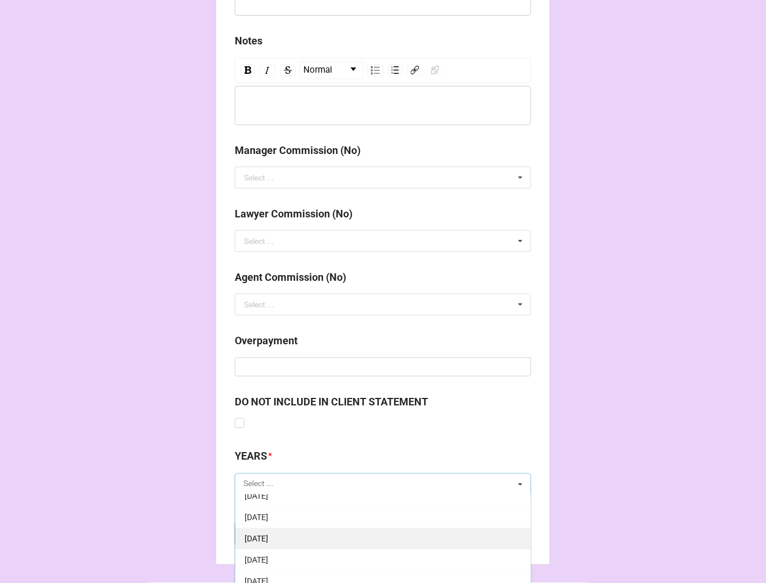
scroll to position [128, 0]
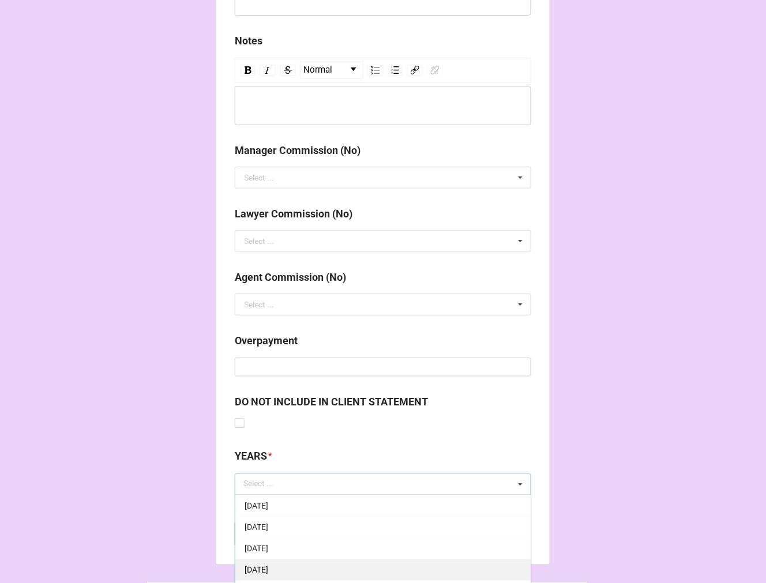
click at [268, 566] on span "[DATE]" at bounding box center [257, 569] width 24 height 9
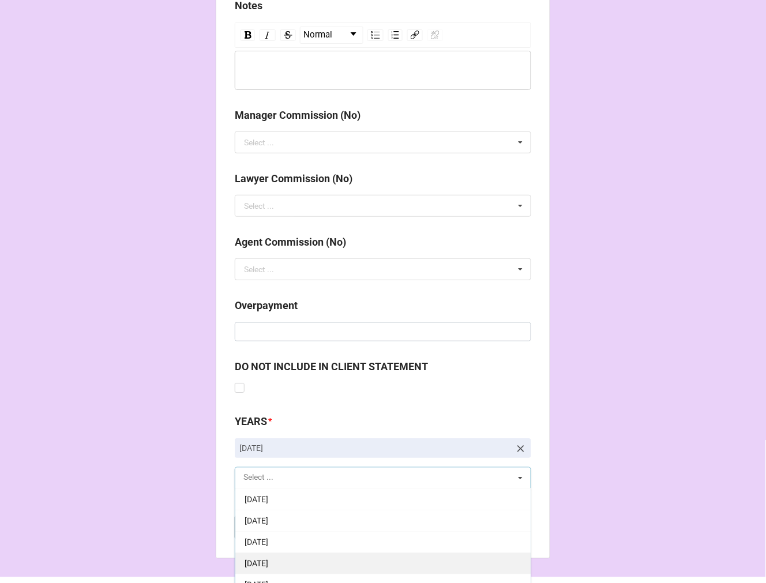
scroll to position [1425, 0]
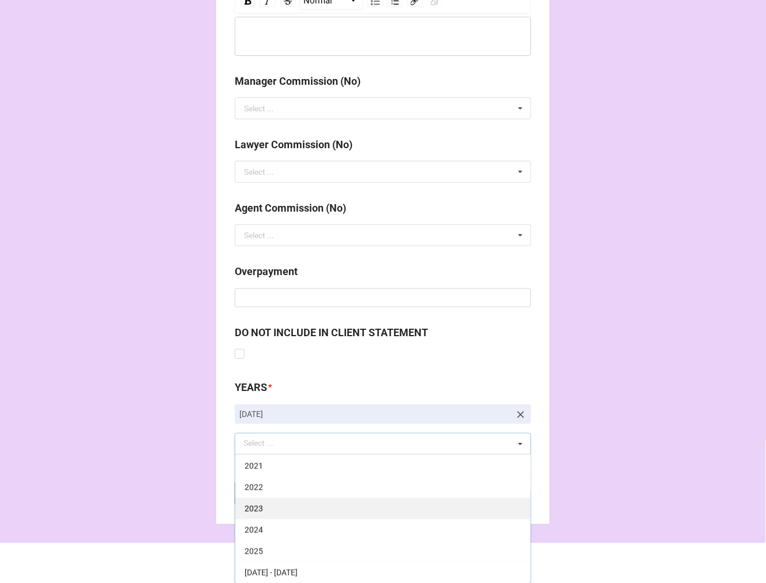
click at [268, 552] on div "2025" at bounding box center [382, 550] width 295 height 21
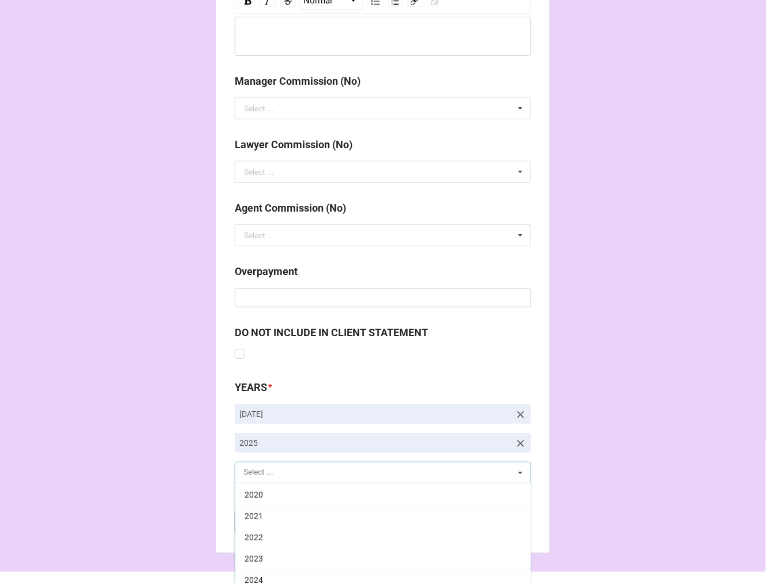
scroll to position [234, 0]
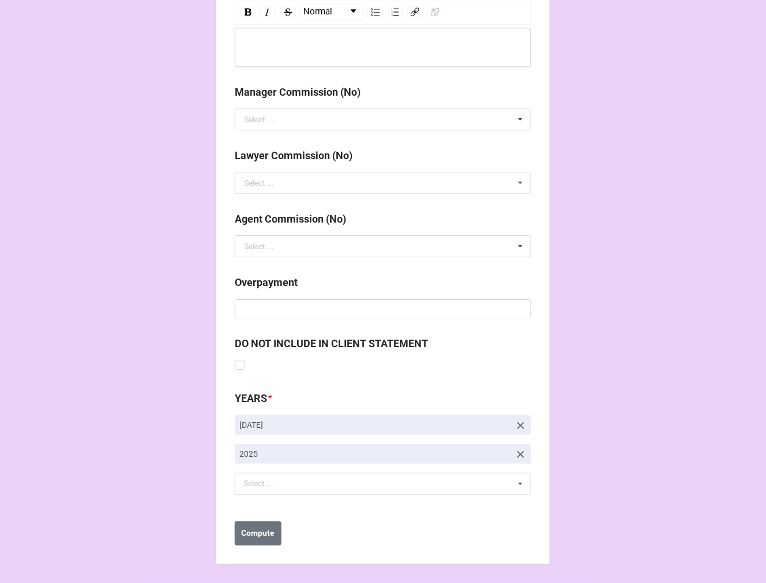
click at [246, 529] on b "Compute" at bounding box center [258, 534] width 33 height 12
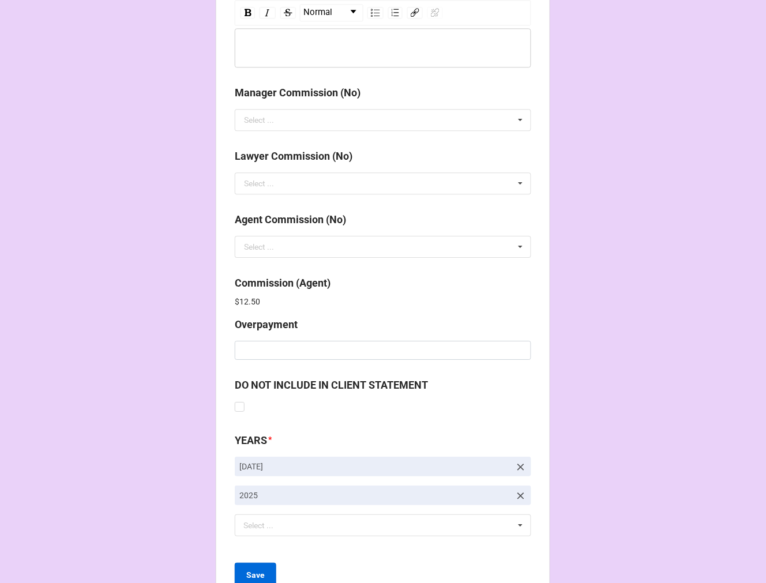
scroll to position [1454, 0]
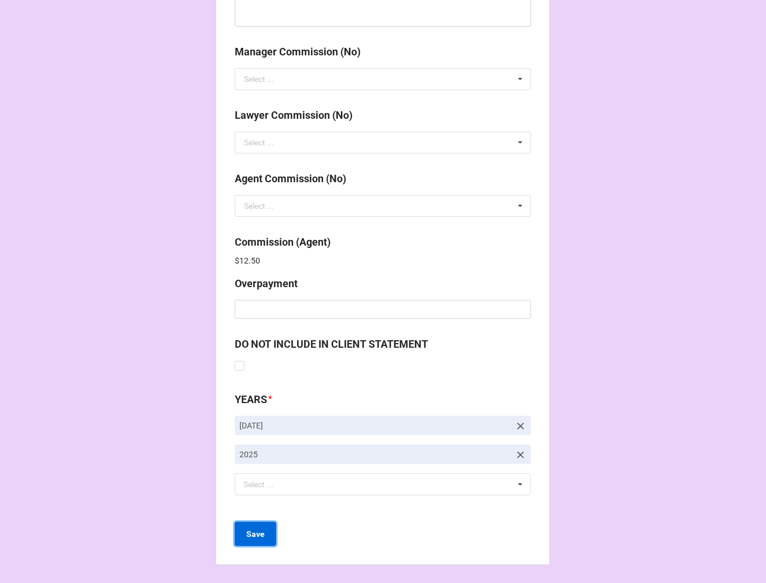
click at [257, 534] on b "Save" at bounding box center [255, 534] width 18 height 12
